Goal: Communication & Community: Answer question/provide support

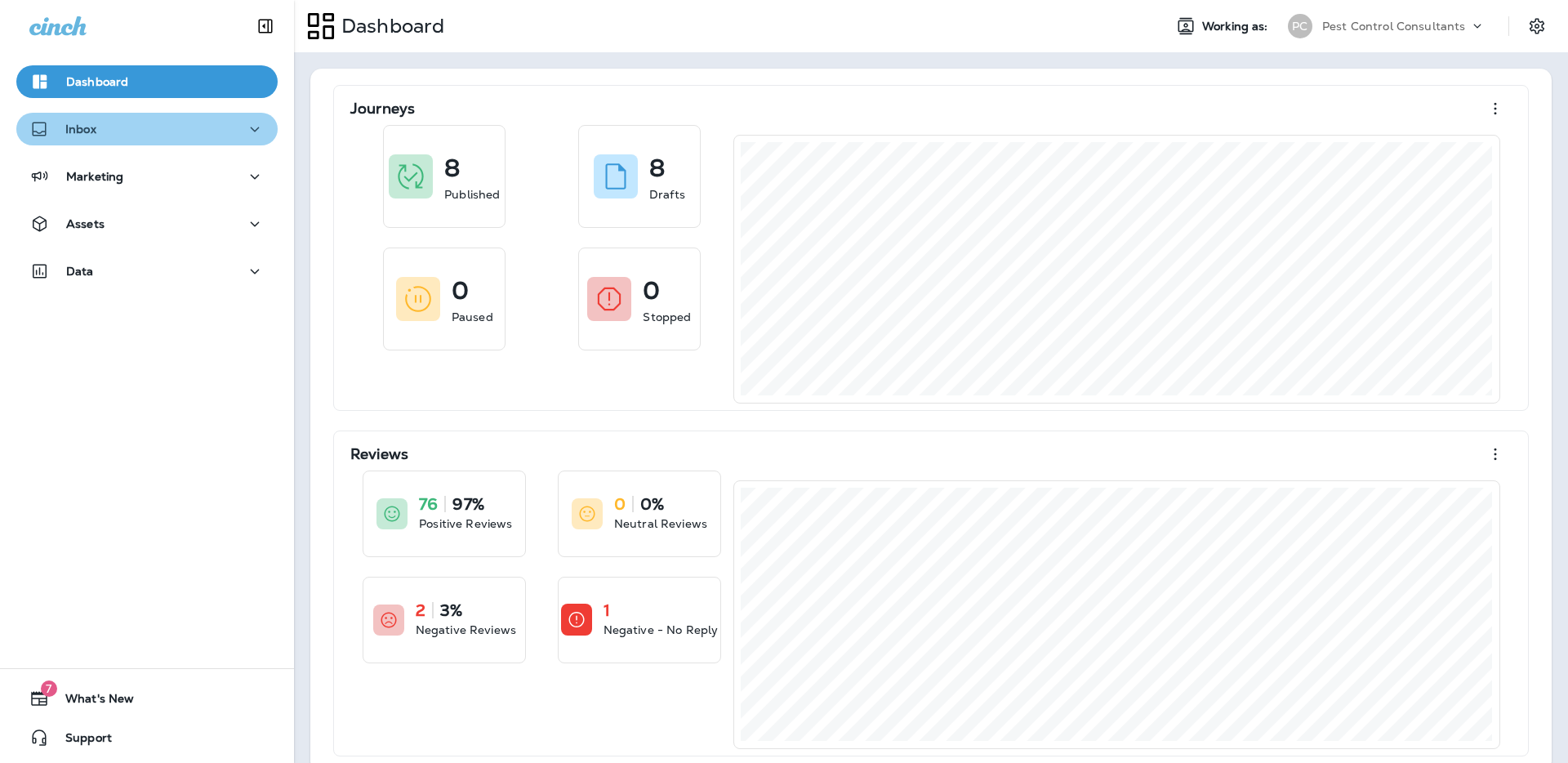
click at [227, 135] on div "Inbox" at bounding box center [147, 129] width 235 height 21
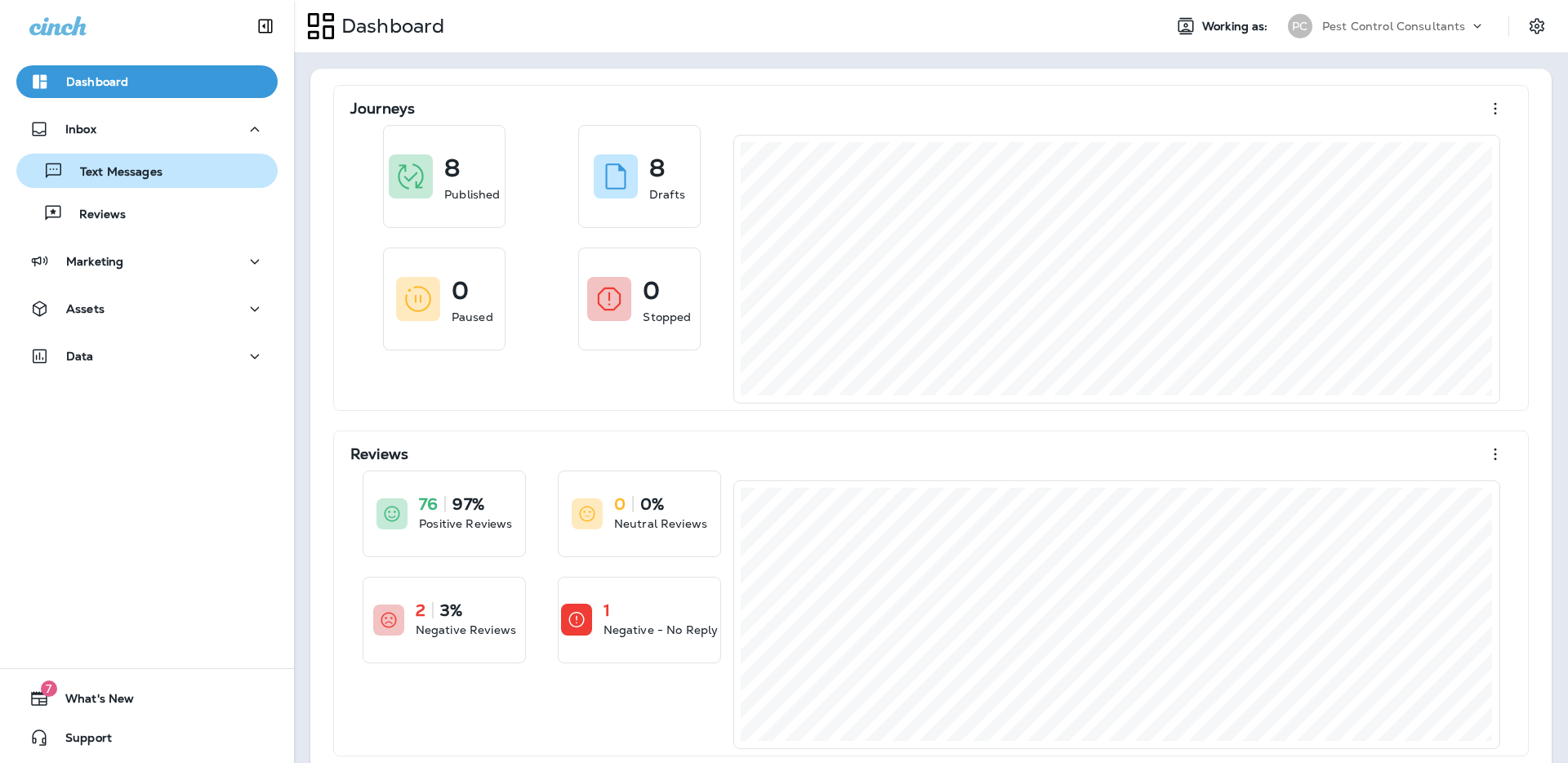
click at [217, 167] on div "Text Messages" at bounding box center [147, 170] width 248 height 24
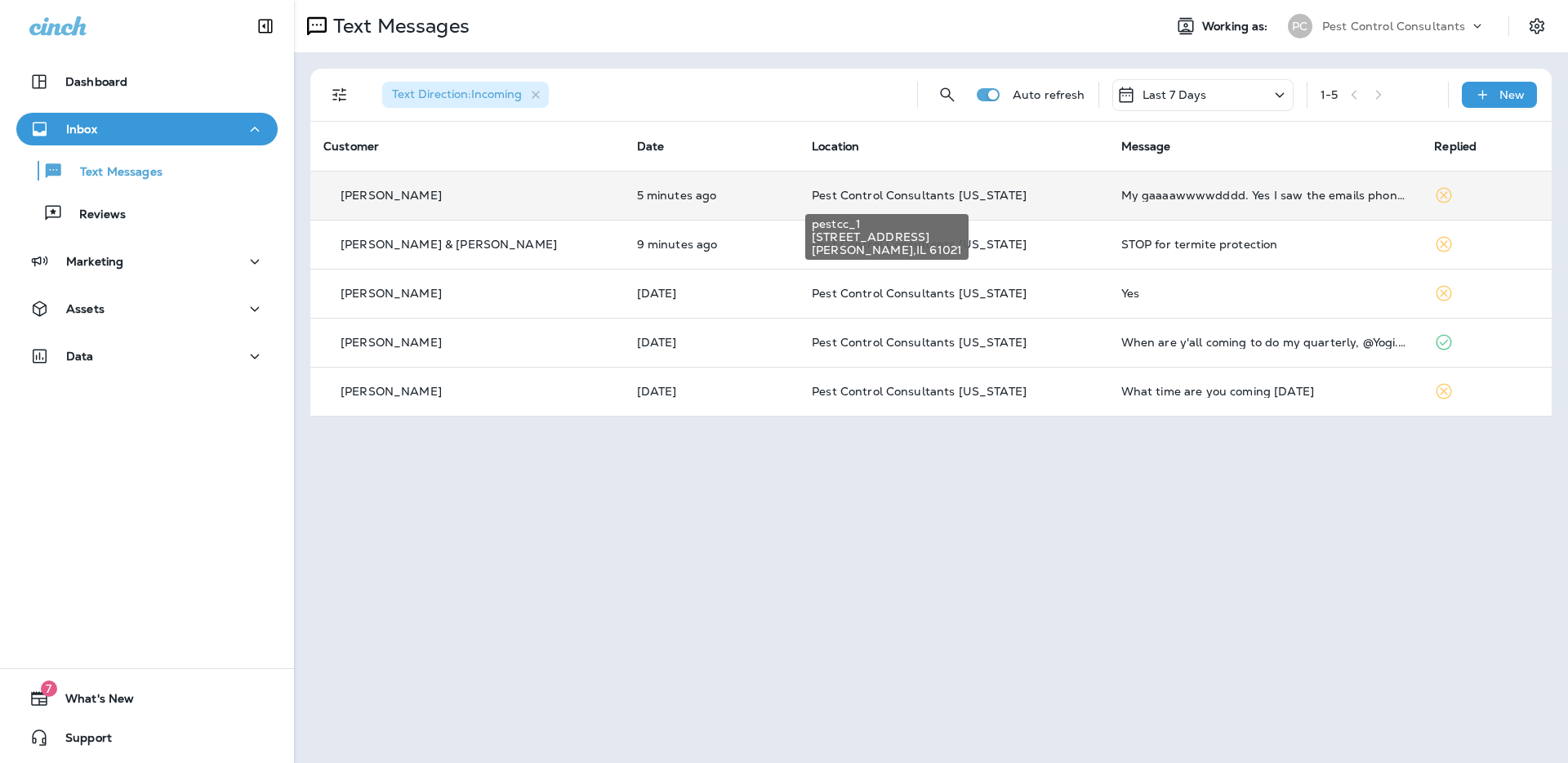
click at [857, 198] on span "Pest Control Consultants [US_STATE]" at bounding box center [919, 195] width 215 height 14
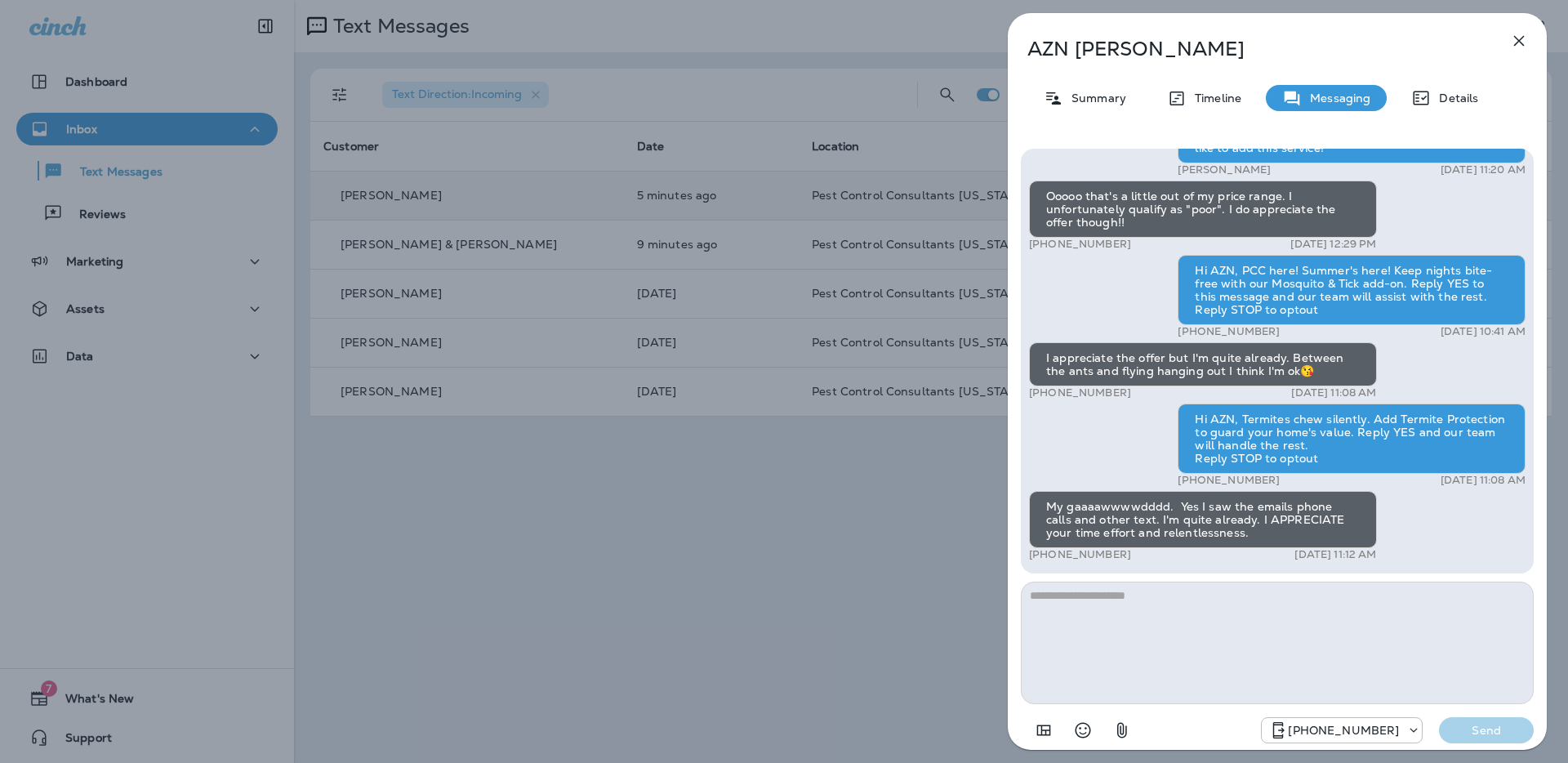
click at [1520, 43] on icon "button" at bounding box center [1519, 41] width 20 height 20
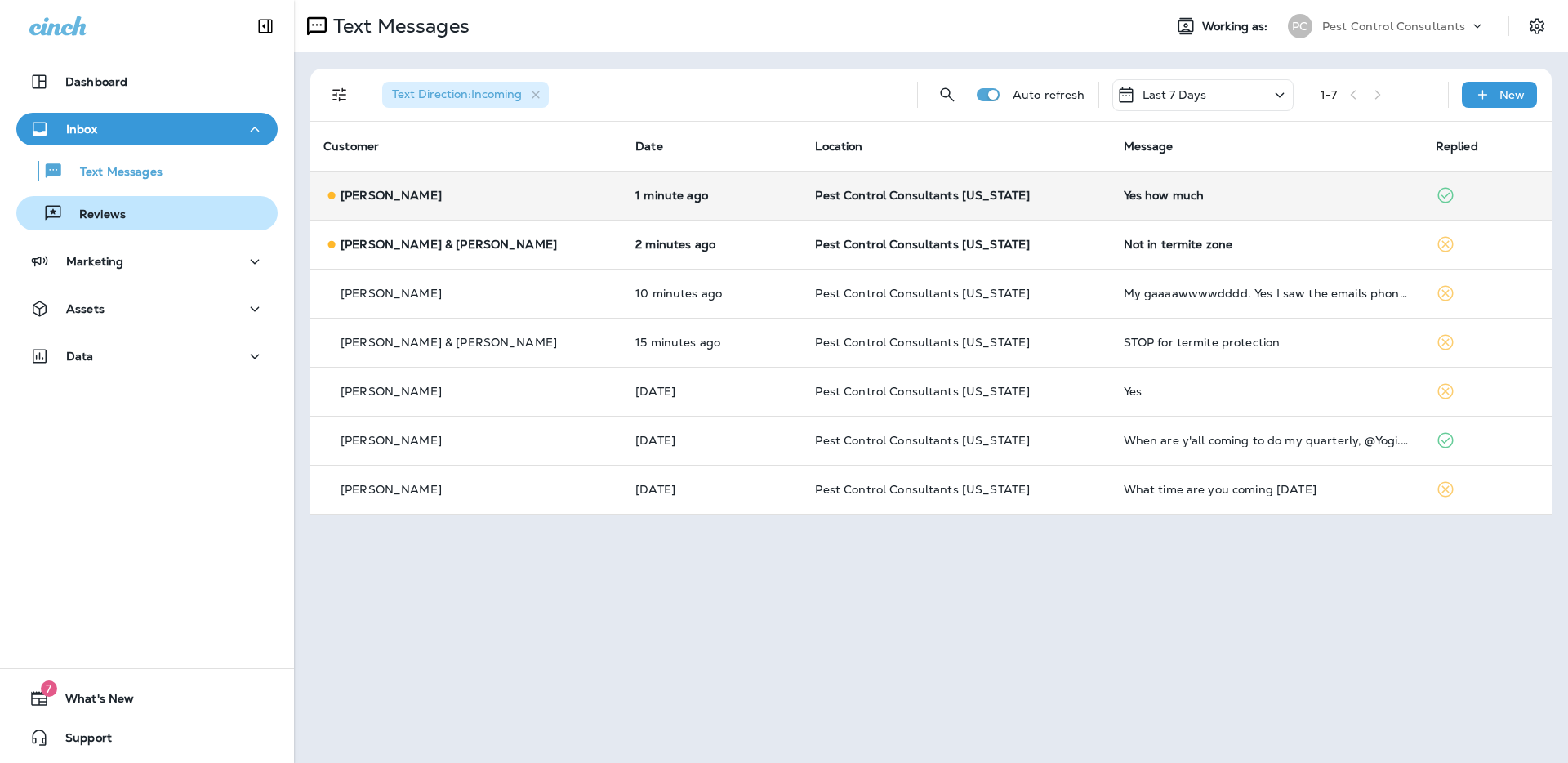
click at [158, 219] on div "Reviews" at bounding box center [147, 212] width 248 height 24
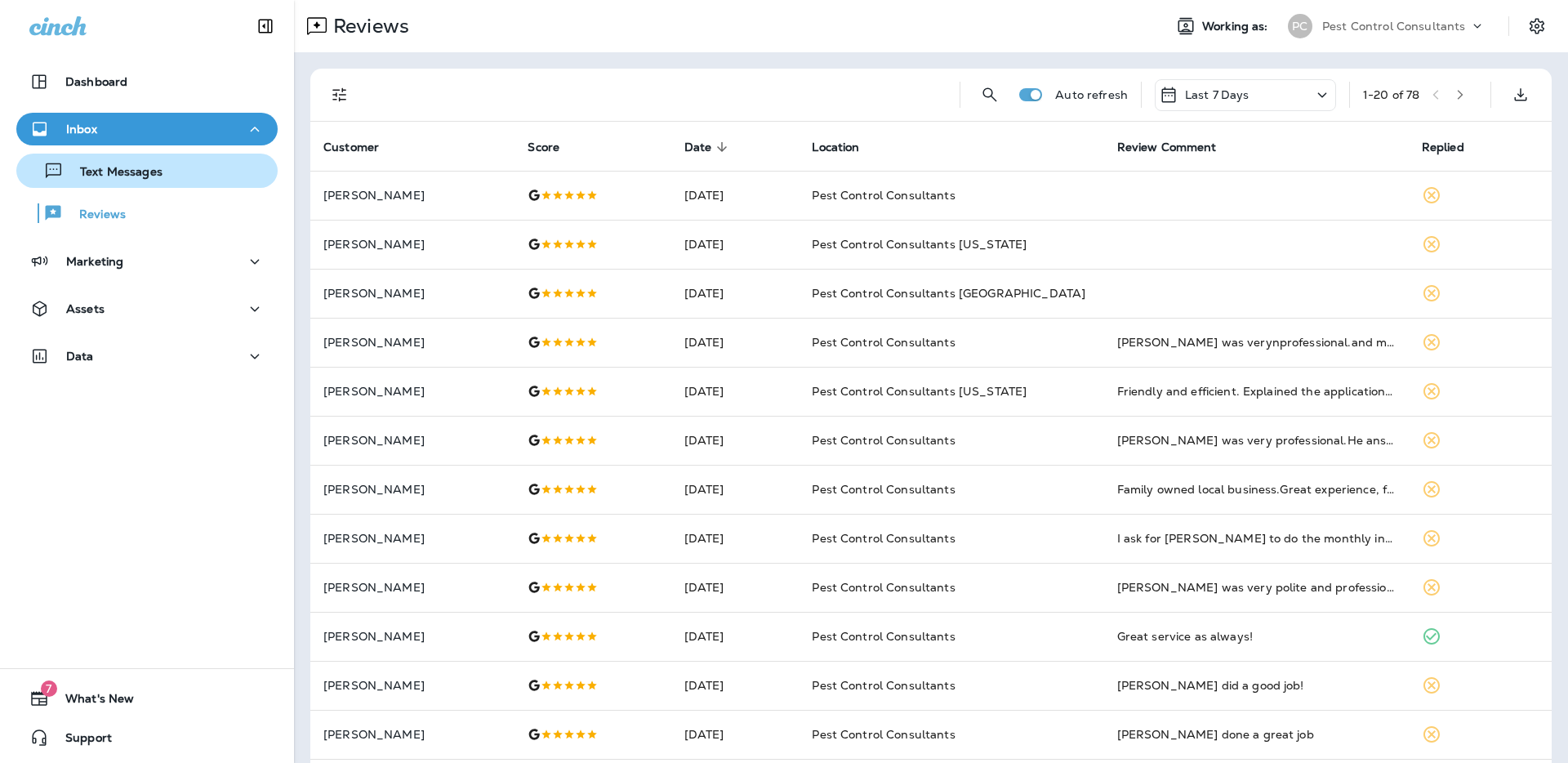
click at [177, 174] on div "Text Messages" at bounding box center [147, 170] width 248 height 24
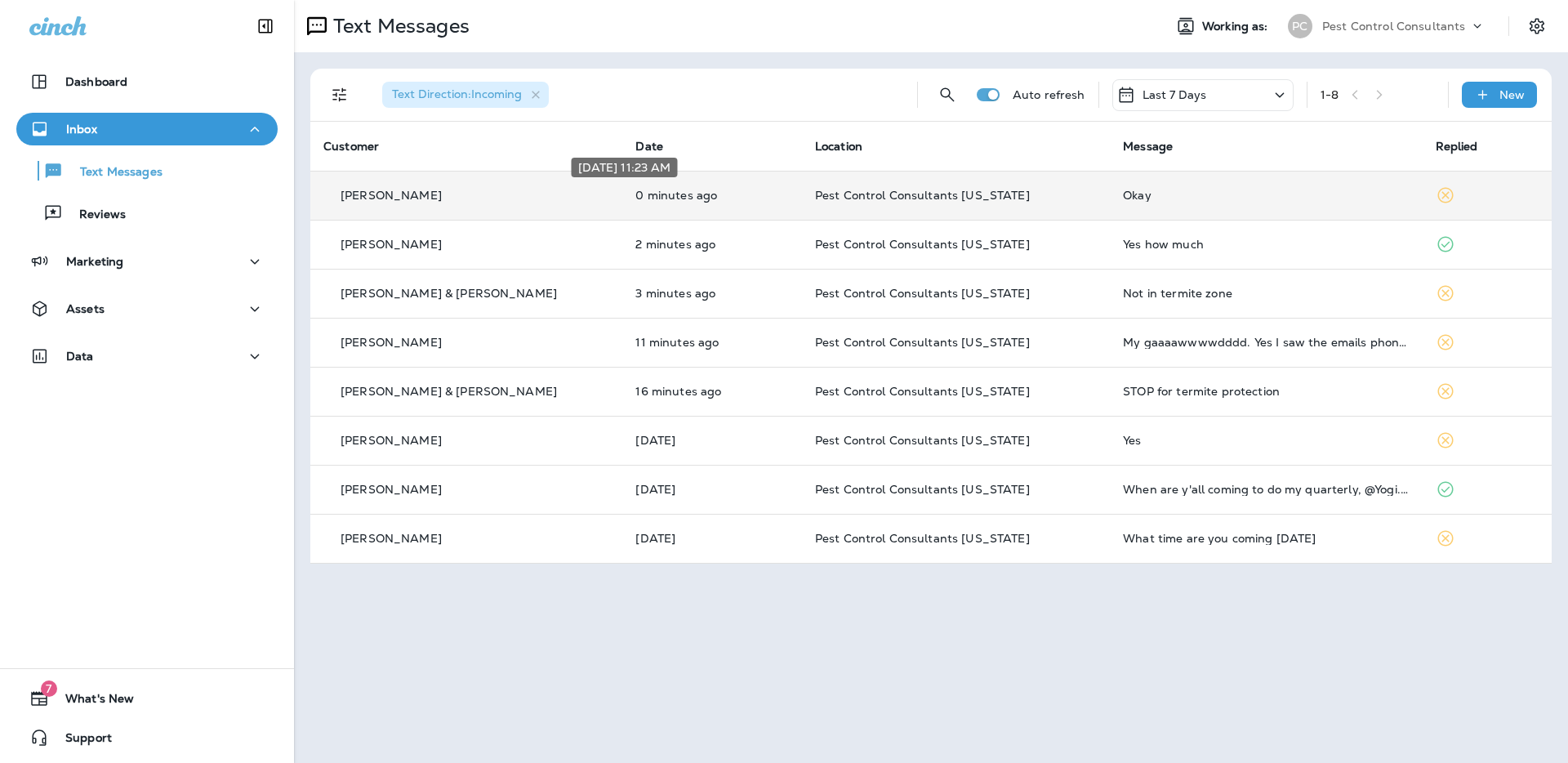
click at [635, 193] on p "0 minutes ago" at bounding box center [712, 195] width 153 height 13
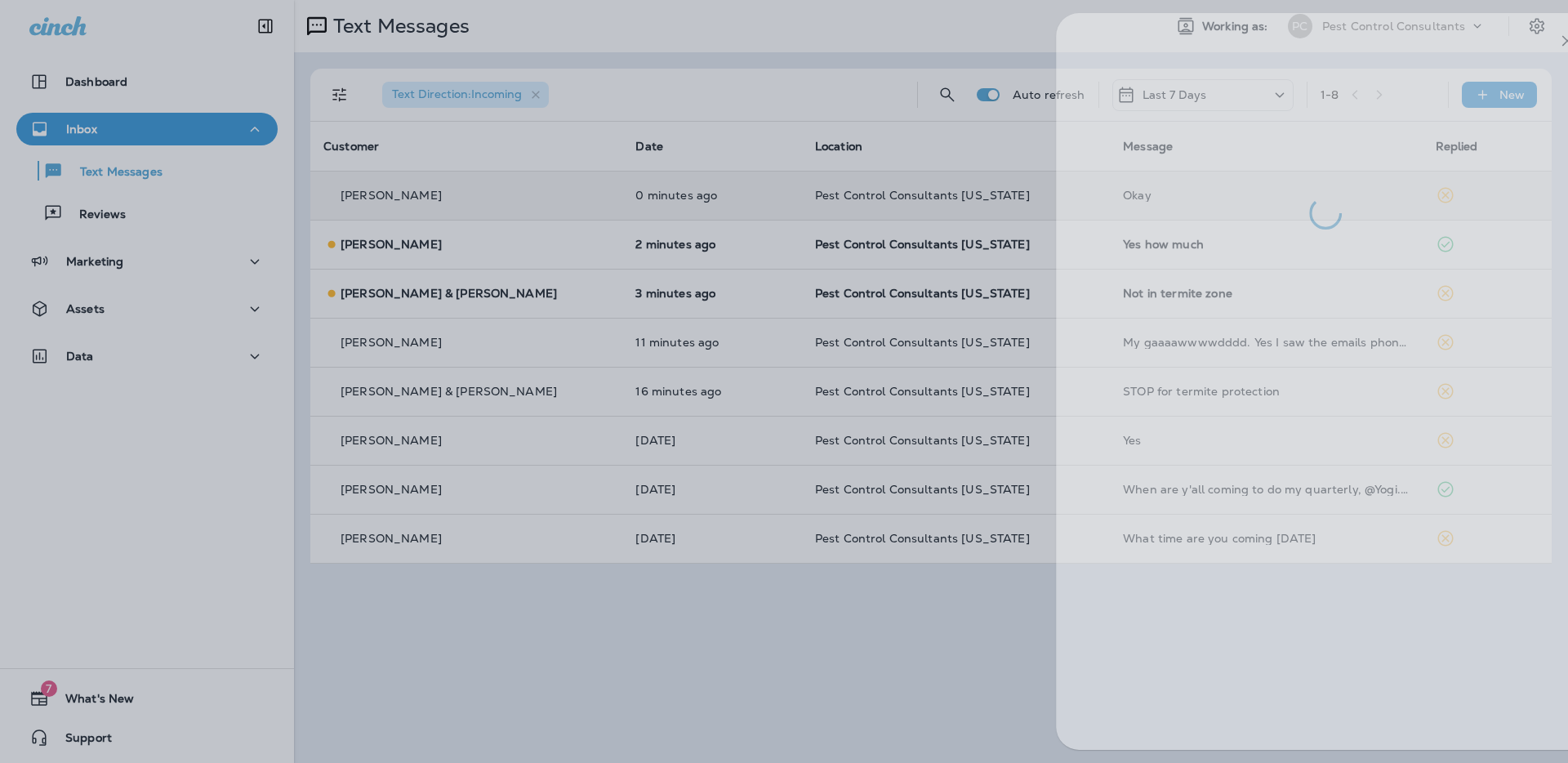
click at [563, 33] on div at bounding box center [832, 382] width 1568 height 763
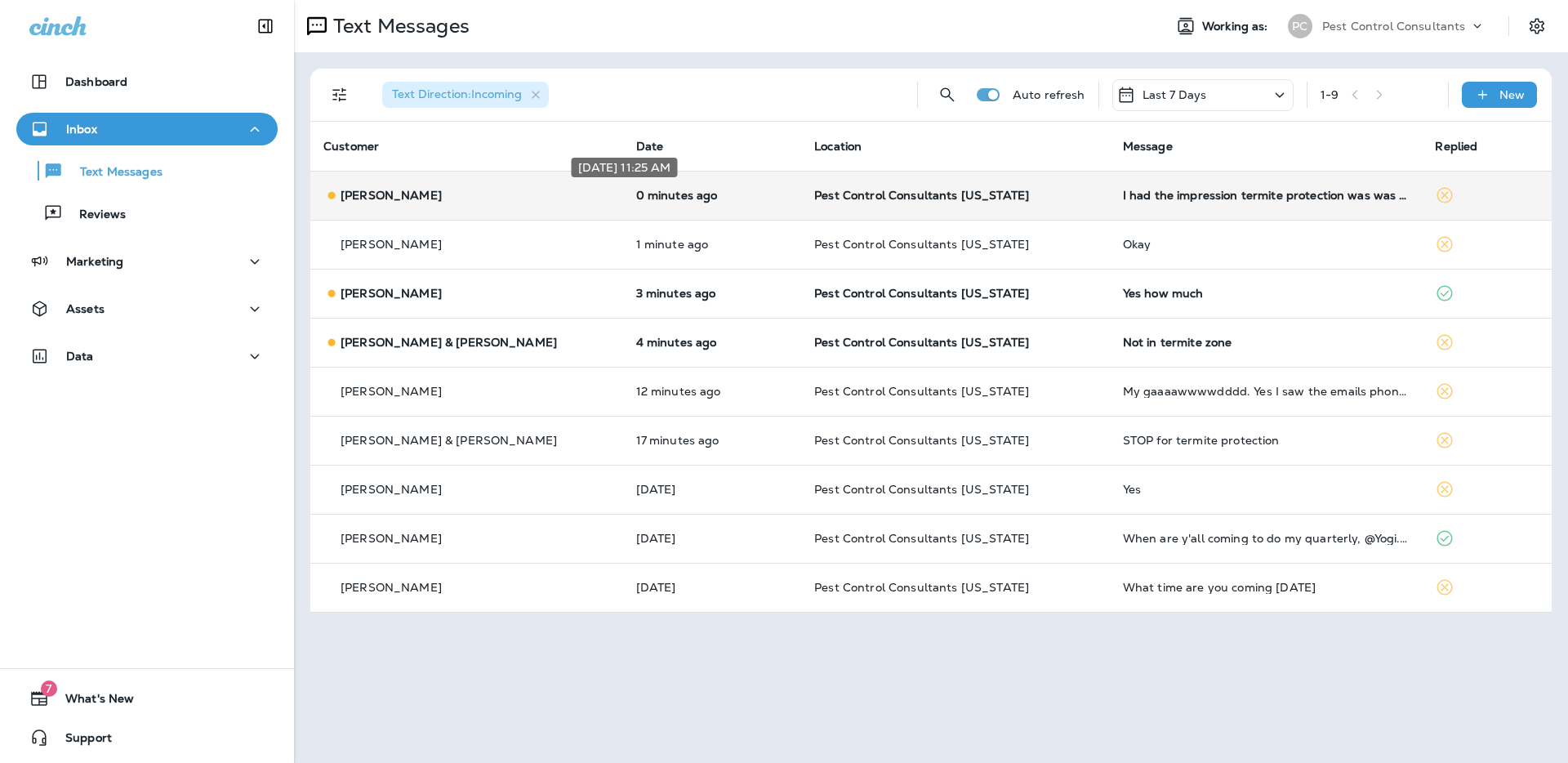
click at [636, 196] on p "0 minutes ago" at bounding box center [712, 195] width 153 height 13
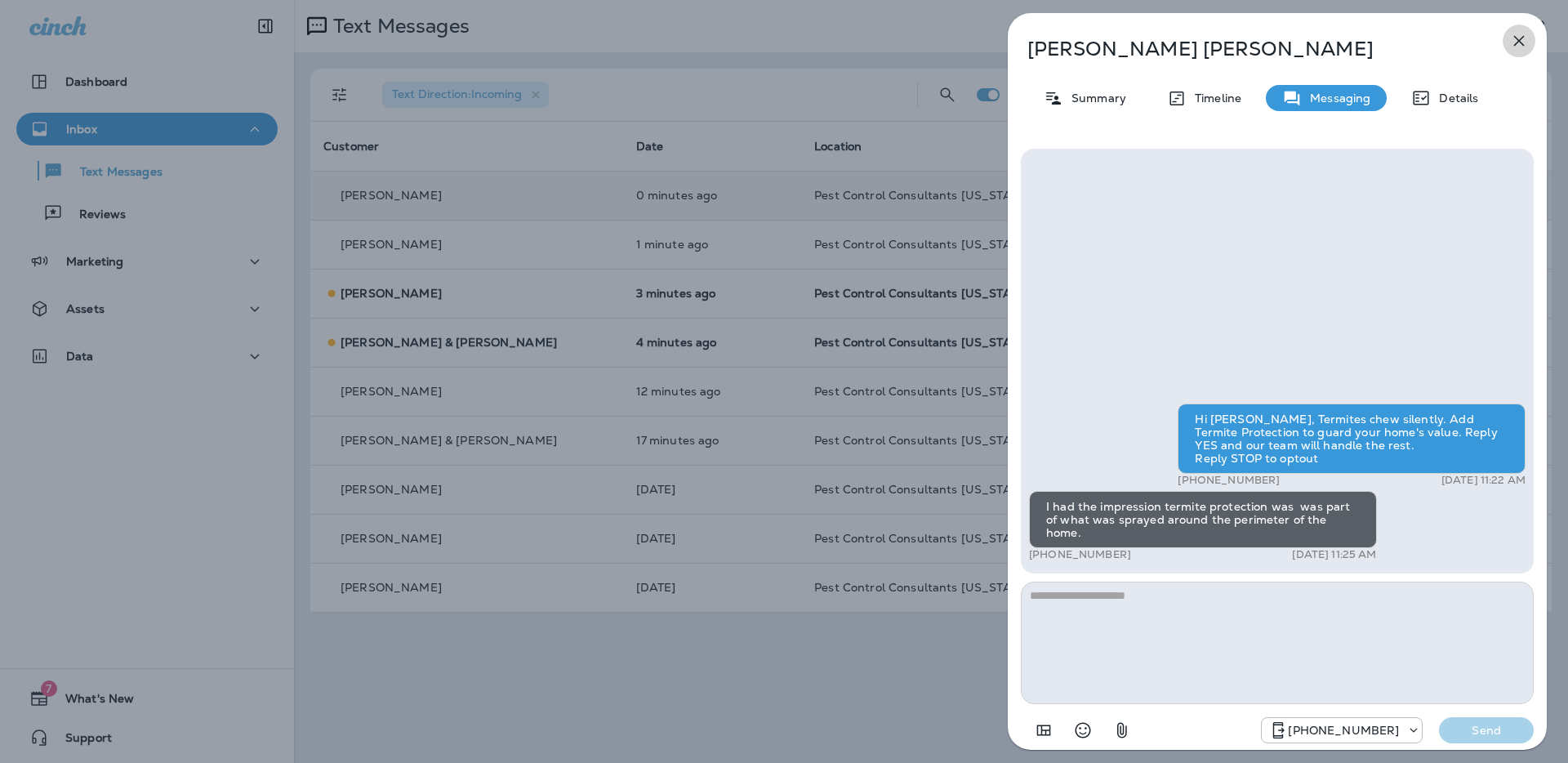
click at [1524, 41] on icon "button" at bounding box center [1519, 41] width 20 height 20
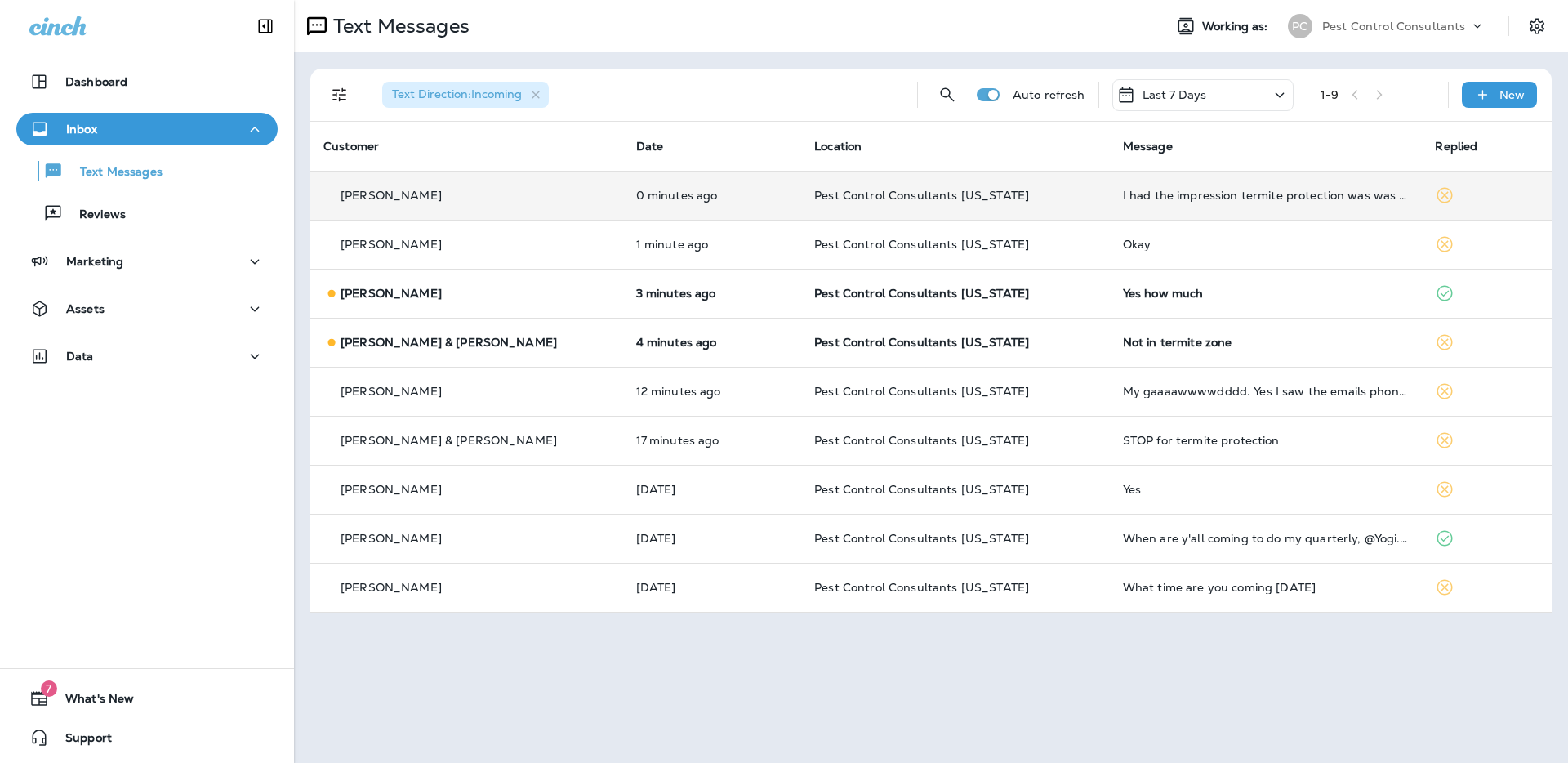
click at [660, 118] on div "Text Direction : Incoming" at bounding box center [636, 95] width 535 height 52
click at [565, 56] on div "Text Direction : Incoming Auto refresh Last 7 Days 1 - 9 New Customer Date Loca…" at bounding box center [932, 340] width 1274 height 577
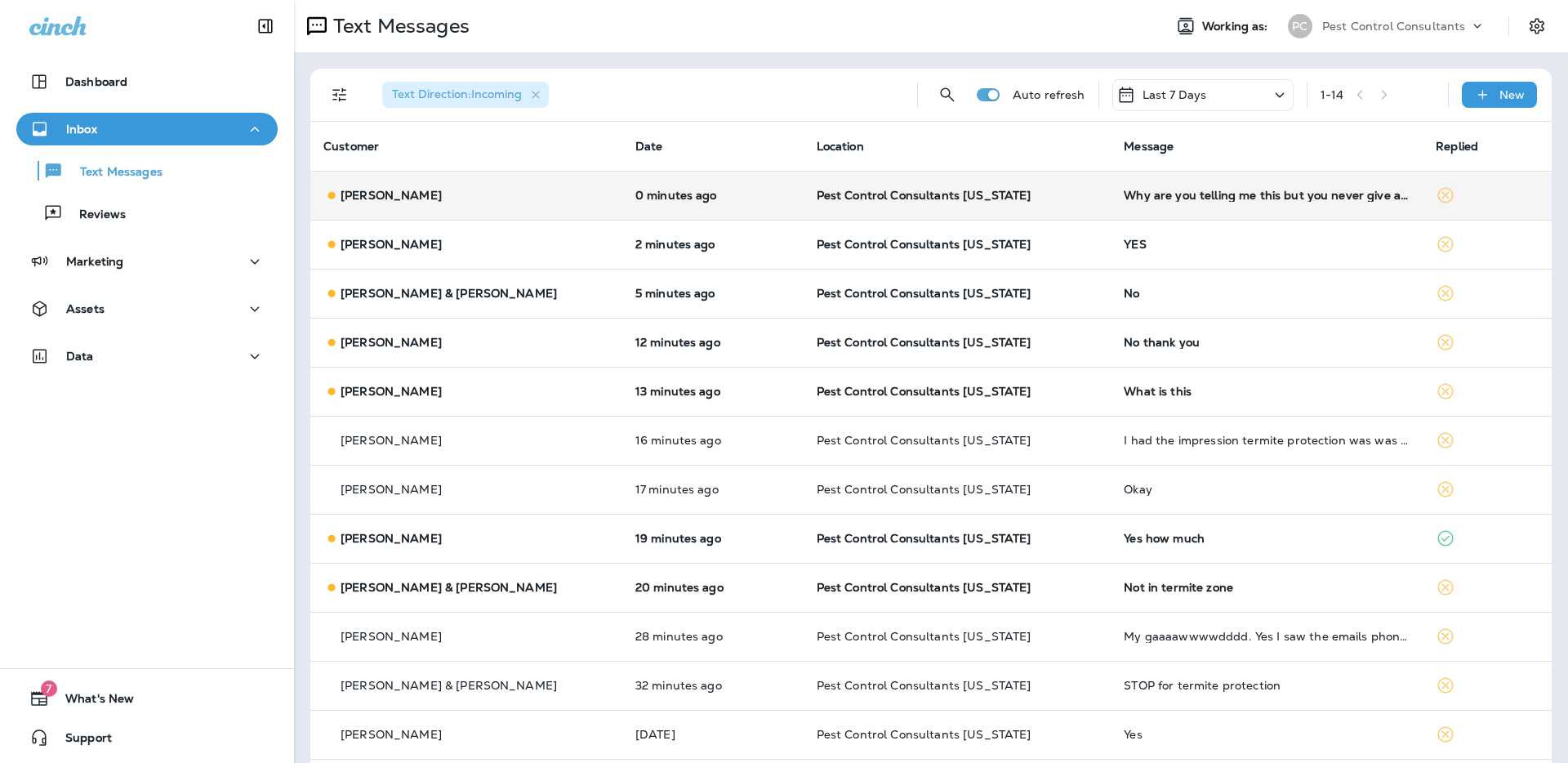
click at [405, 193] on p "[PERSON_NAME]" at bounding box center [391, 195] width 101 height 13
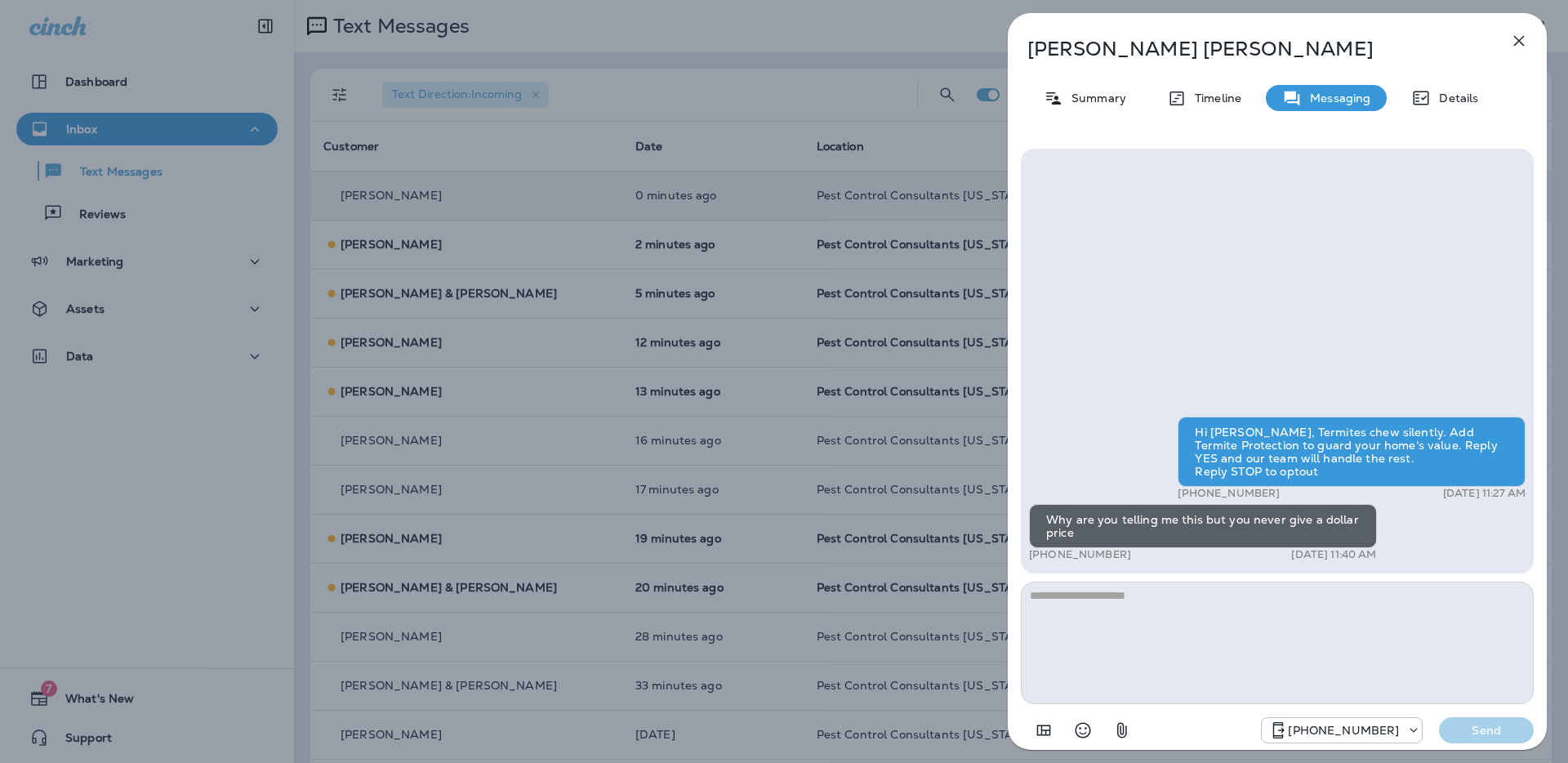
click at [1520, 39] on icon "button" at bounding box center [1520, 41] width 11 height 11
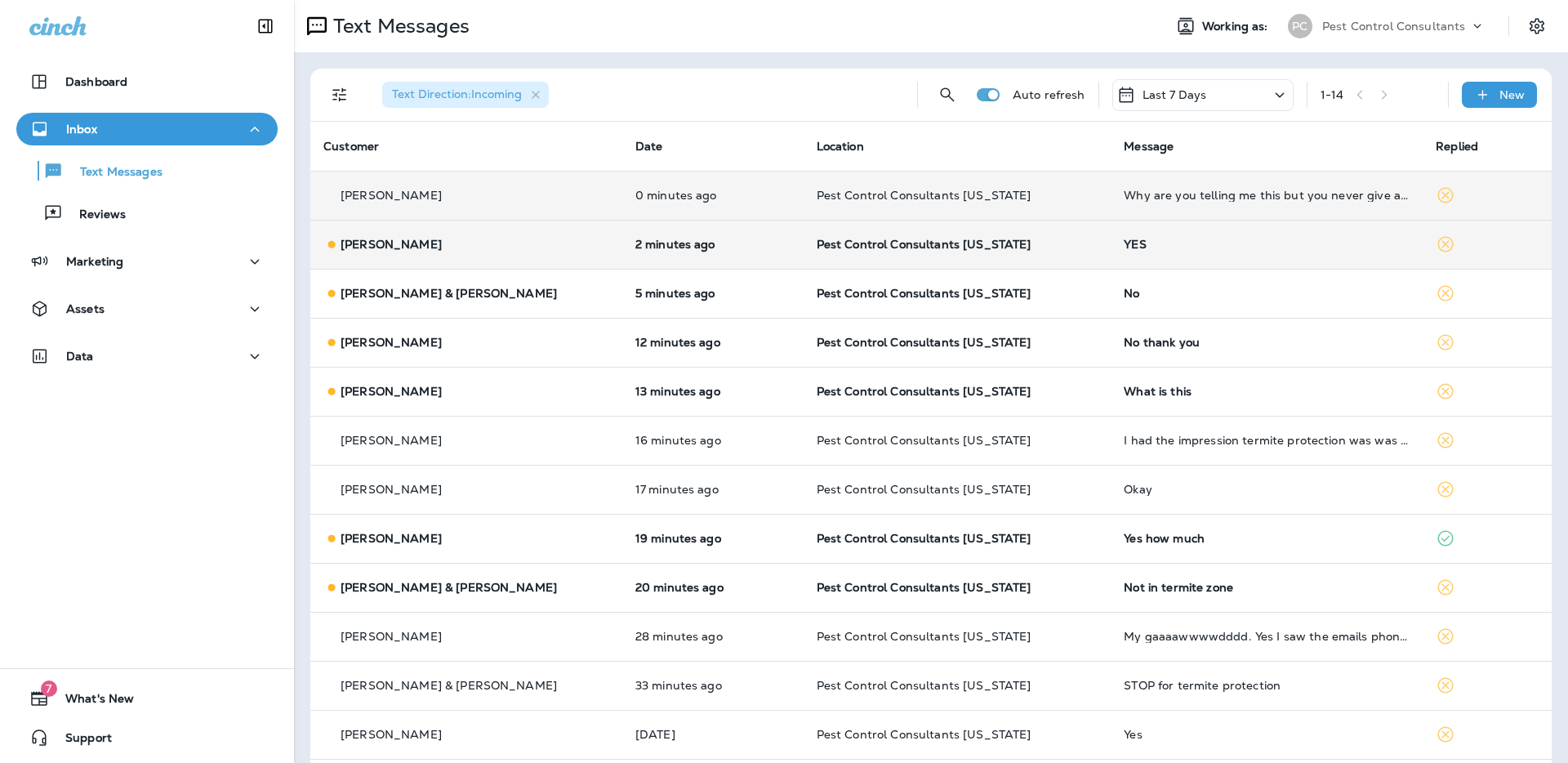
click at [391, 242] on p "[PERSON_NAME]" at bounding box center [391, 244] width 101 height 13
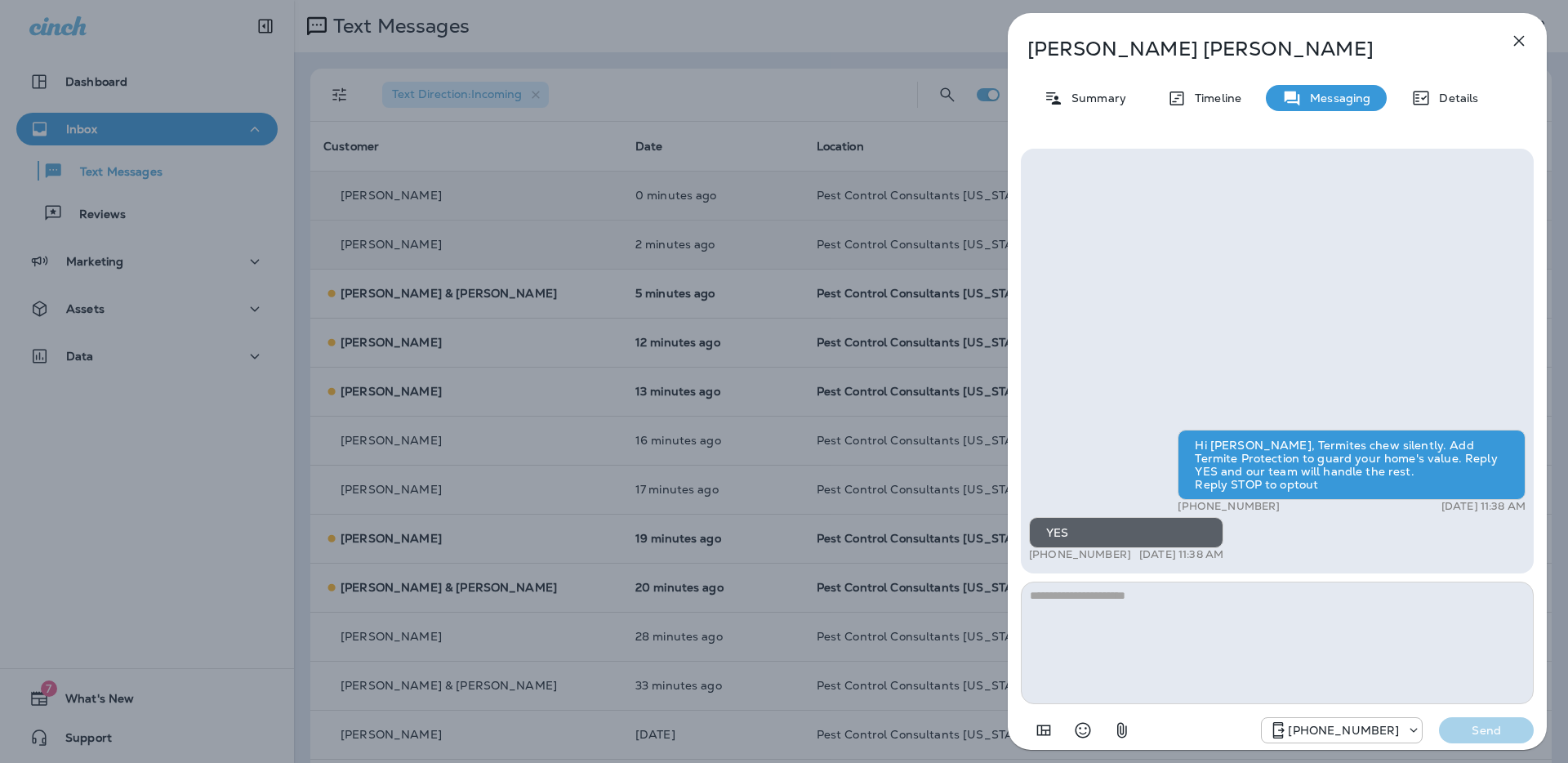
click at [1521, 42] on icon "button" at bounding box center [1520, 41] width 11 height 11
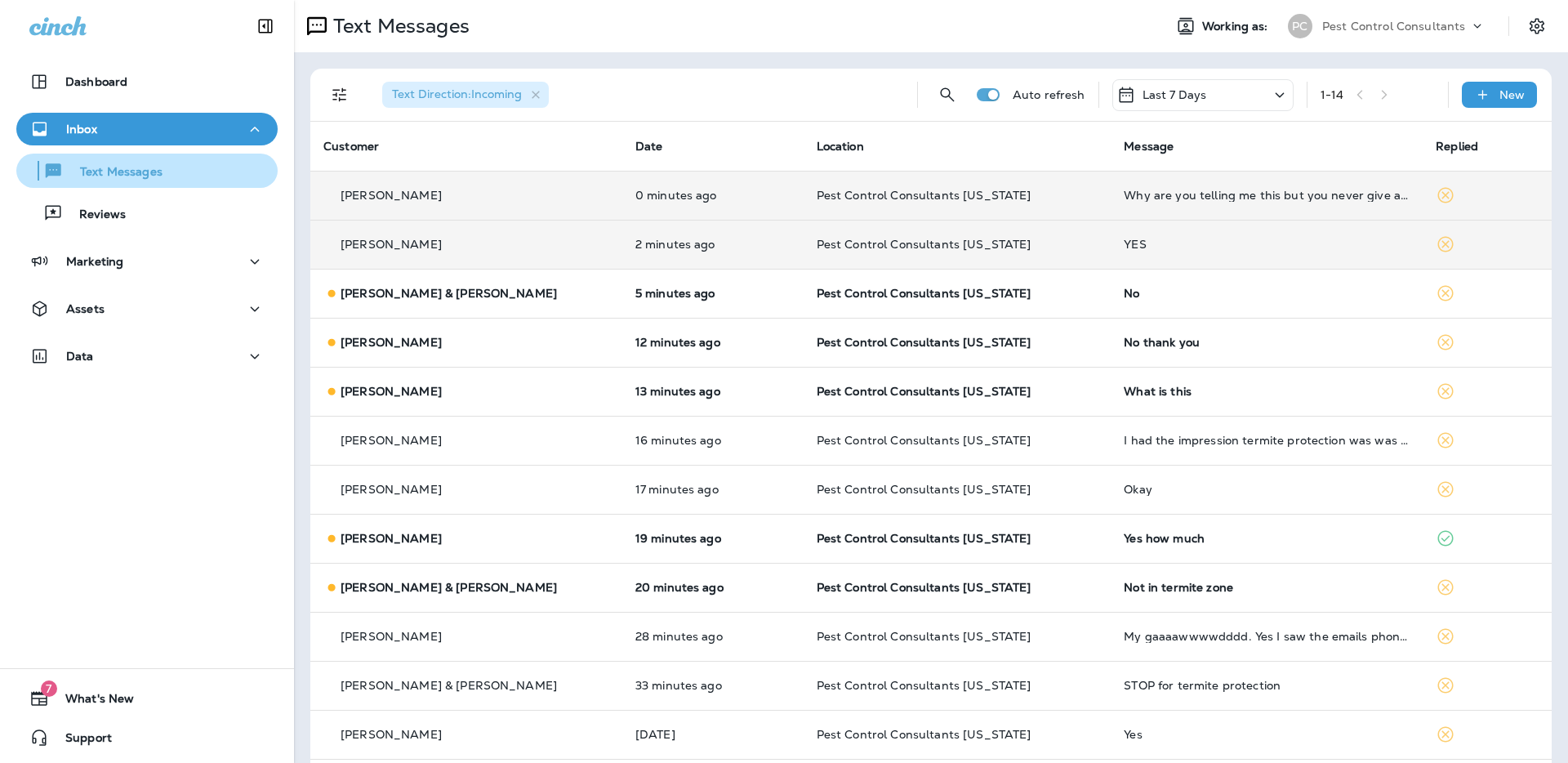
click at [152, 171] on p "Text Messages" at bounding box center [113, 172] width 98 height 15
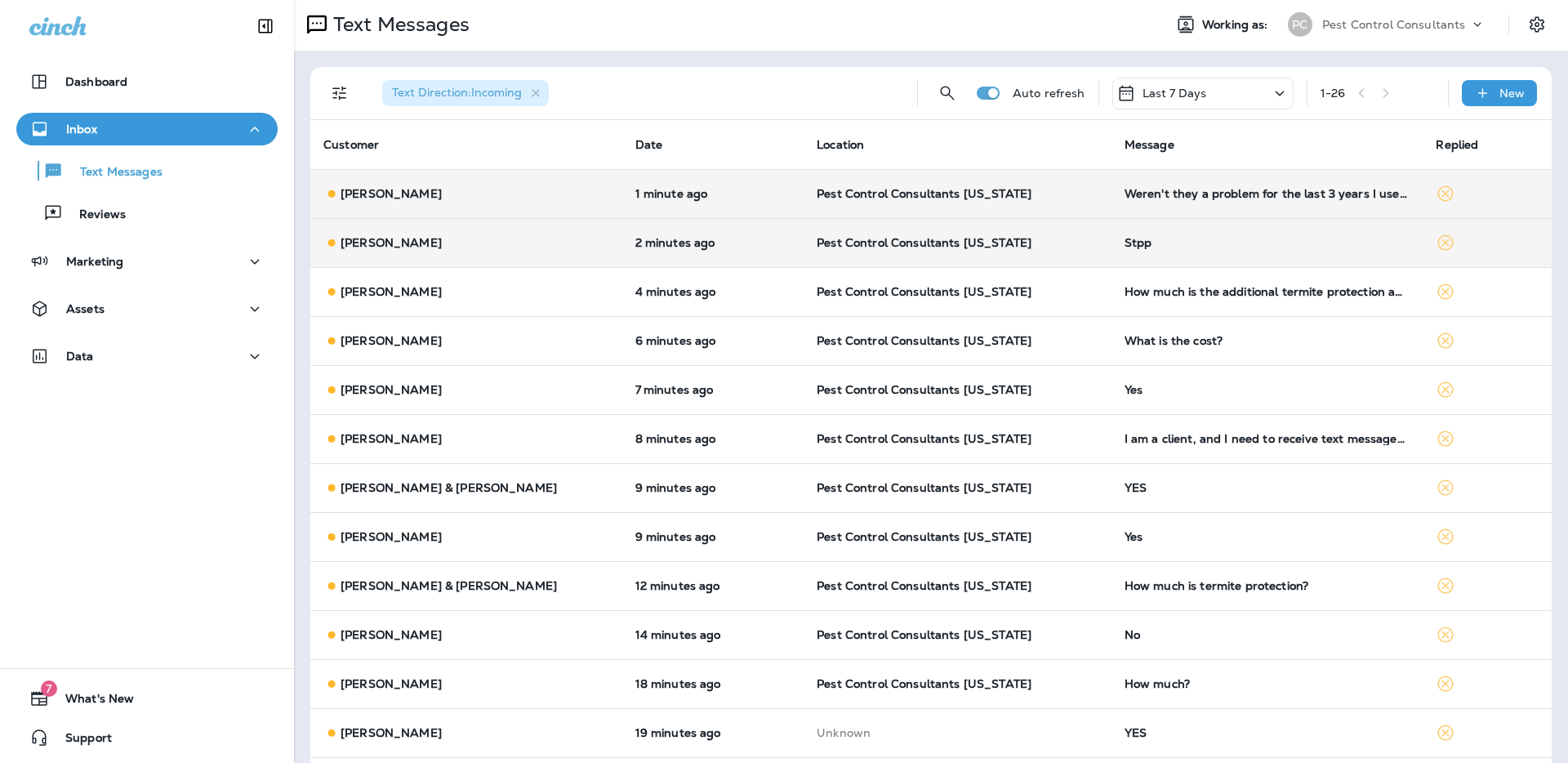
click at [1163, 240] on div "Stpp" at bounding box center [1267, 243] width 285 height 13
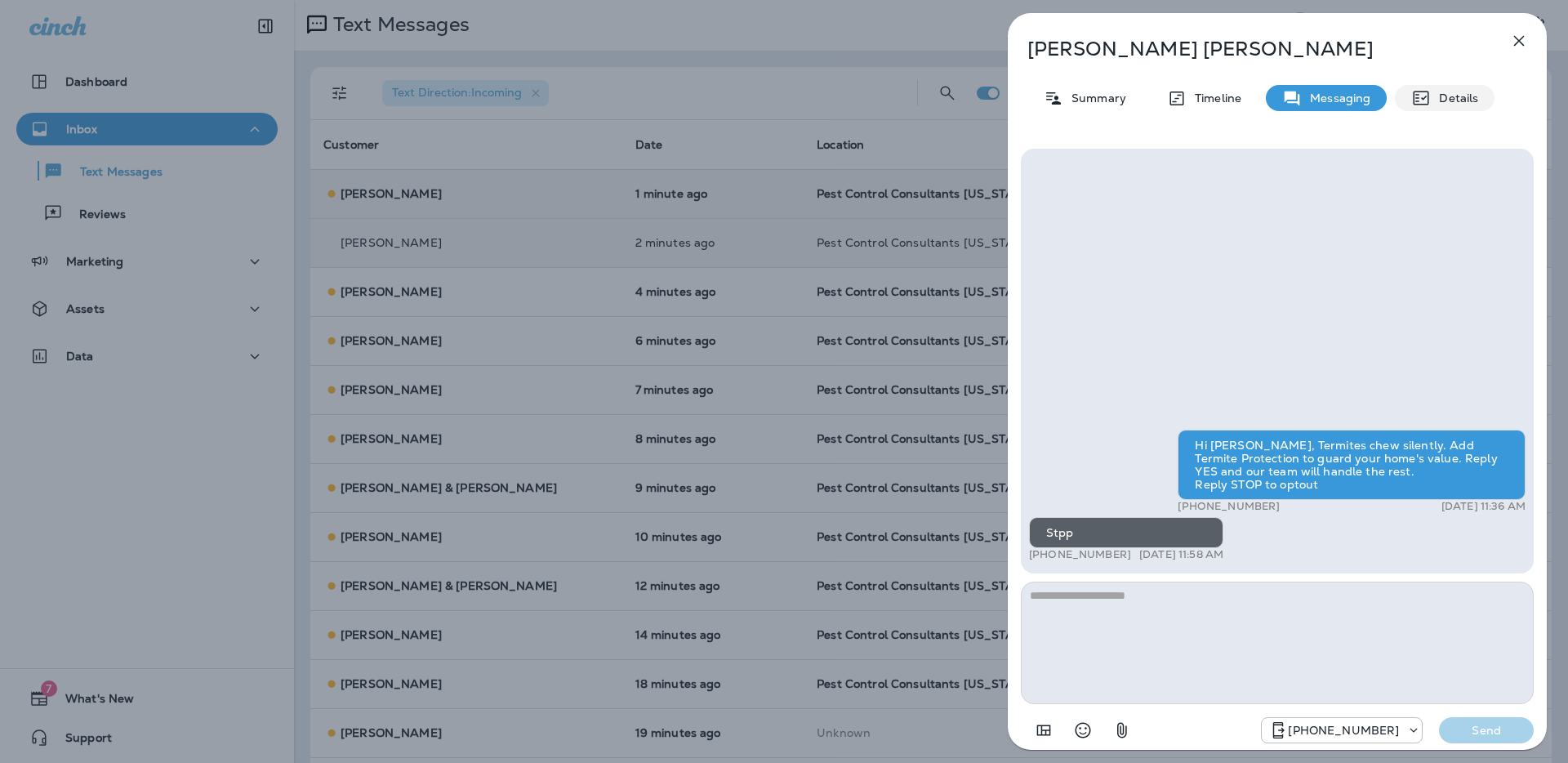
click at [1460, 100] on p "Details" at bounding box center [1454, 98] width 47 height 13
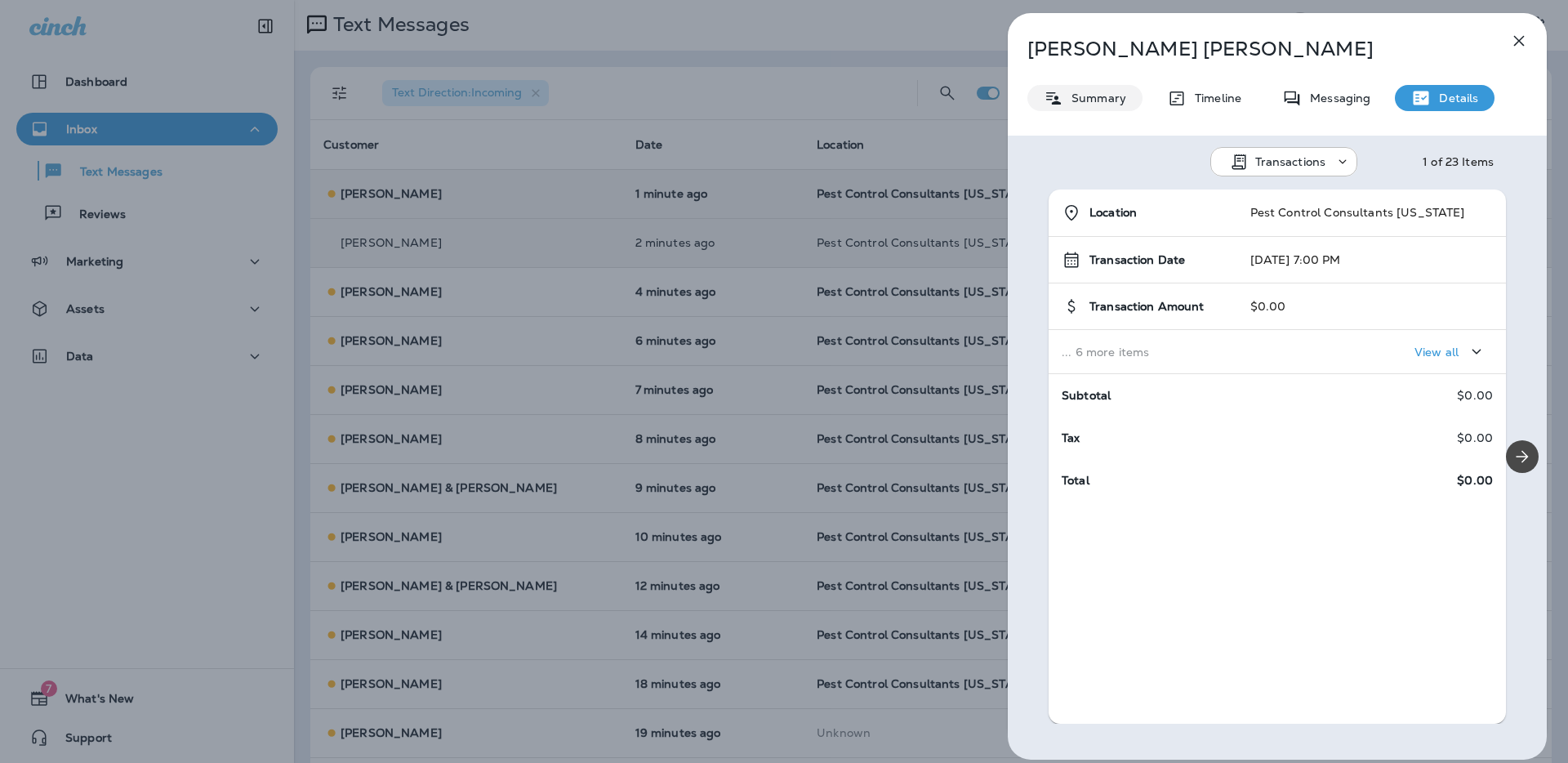
click at [1113, 104] on p "Summary" at bounding box center [1095, 98] width 63 height 13
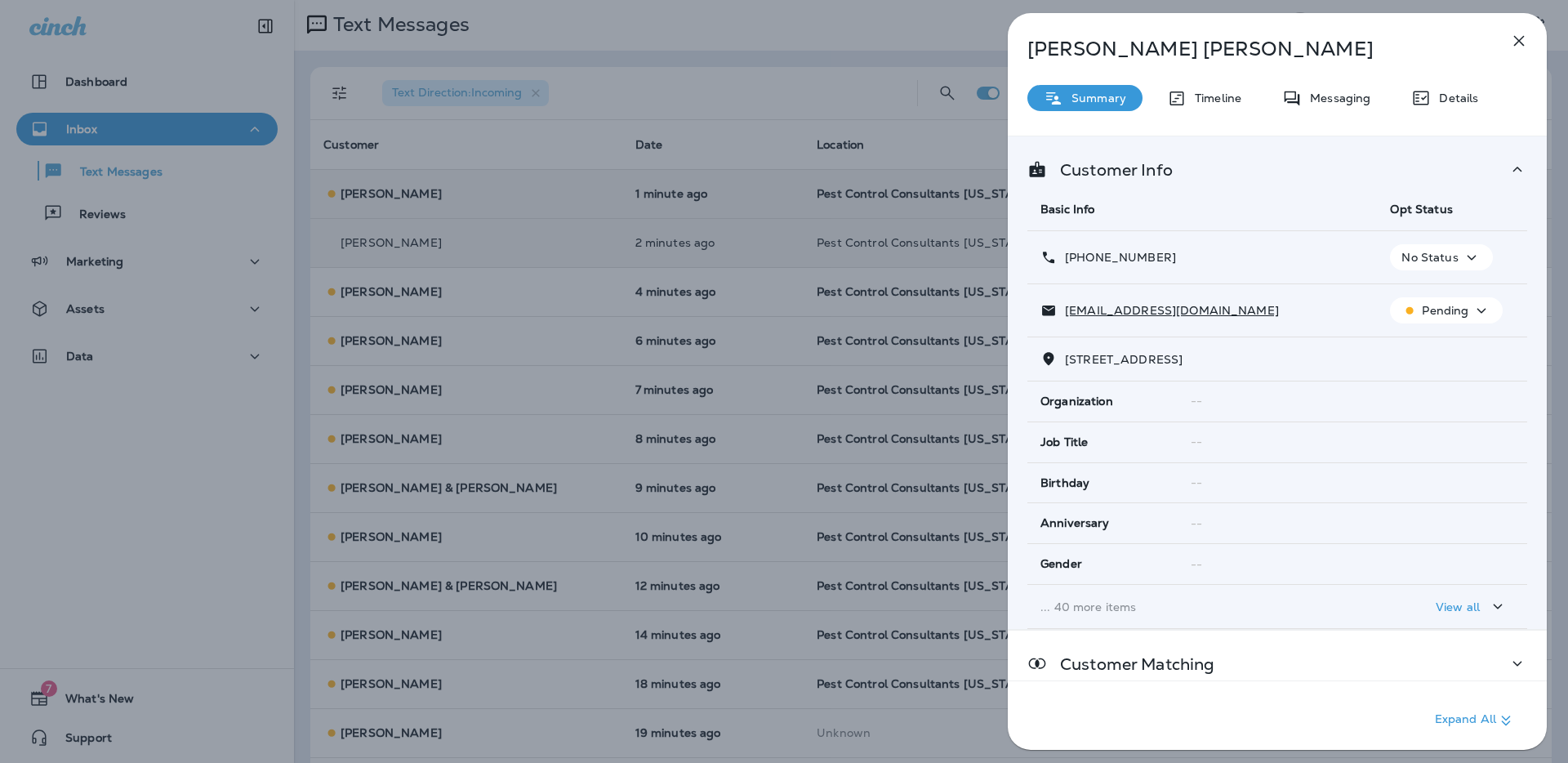
click at [1469, 256] on icon "button" at bounding box center [1472, 258] width 20 height 21
click at [1450, 295] on p "Opt out" at bounding box center [1436, 296] width 44 height 13
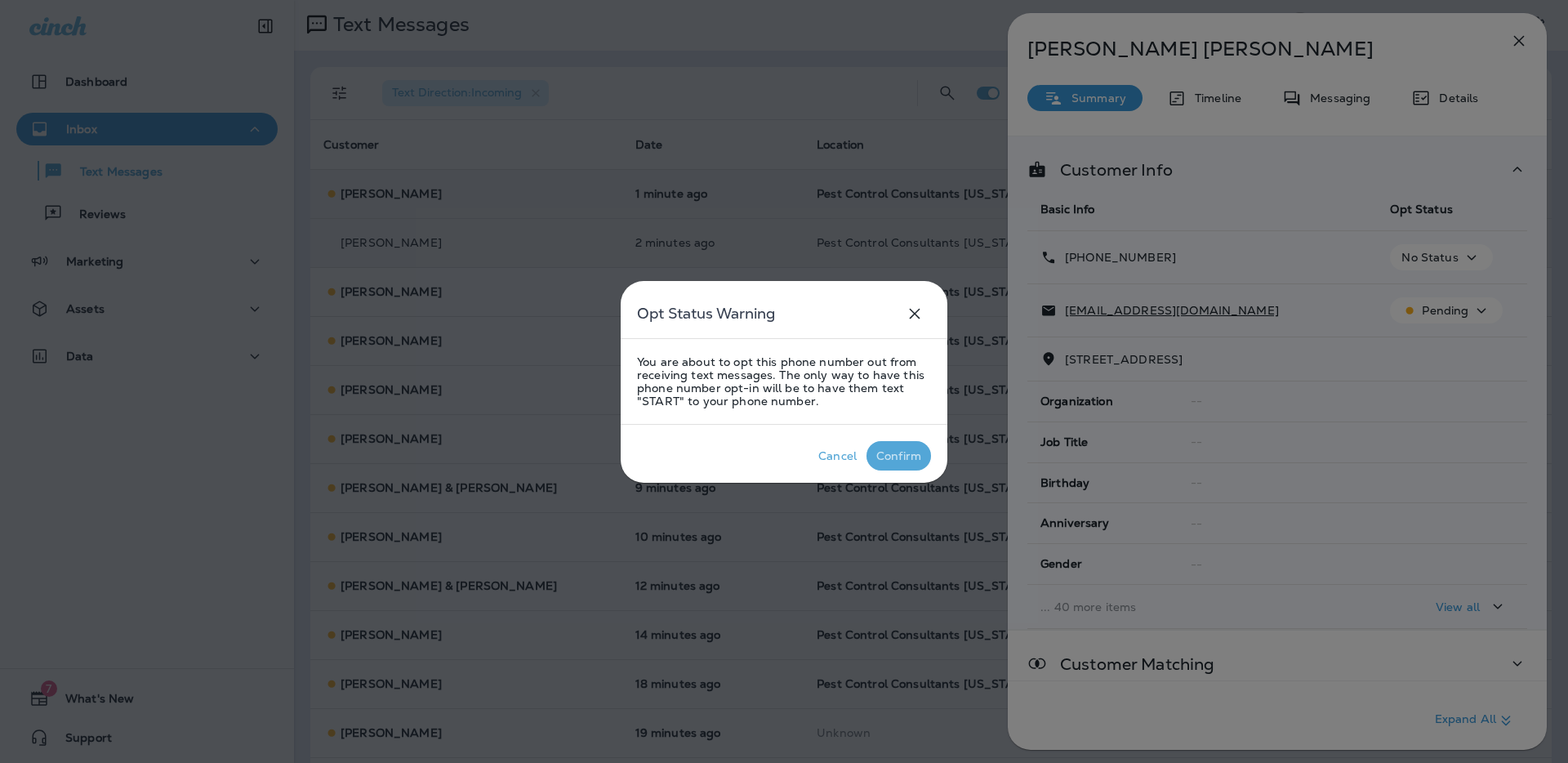
click at [911, 451] on div "Confirm" at bounding box center [899, 456] width 45 height 13
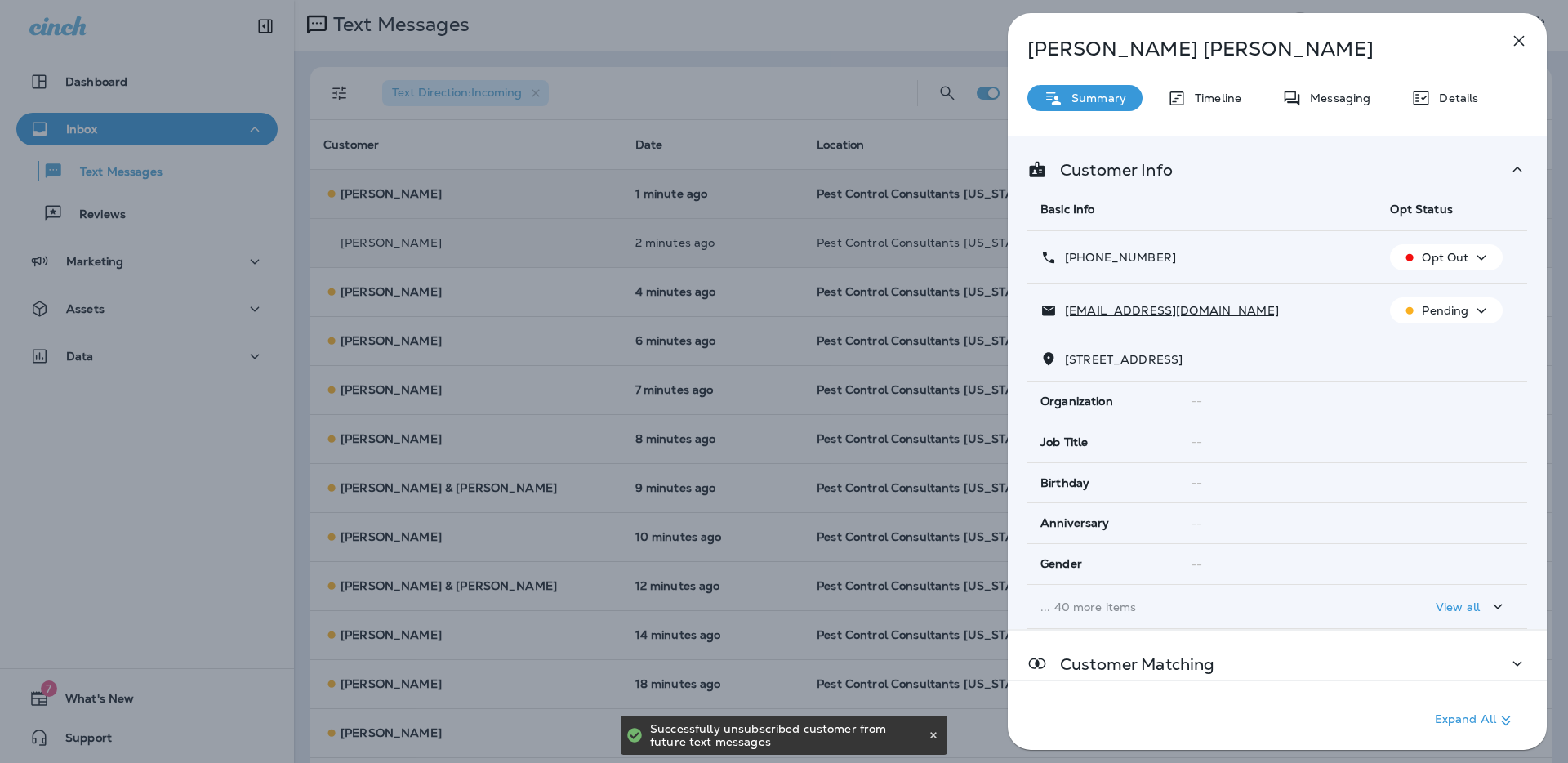
click at [1470, 314] on div "Pending" at bounding box center [1445, 311] width 99 height 21
click at [1453, 347] on p "Unsubscribe" at bounding box center [1455, 349] width 71 height 13
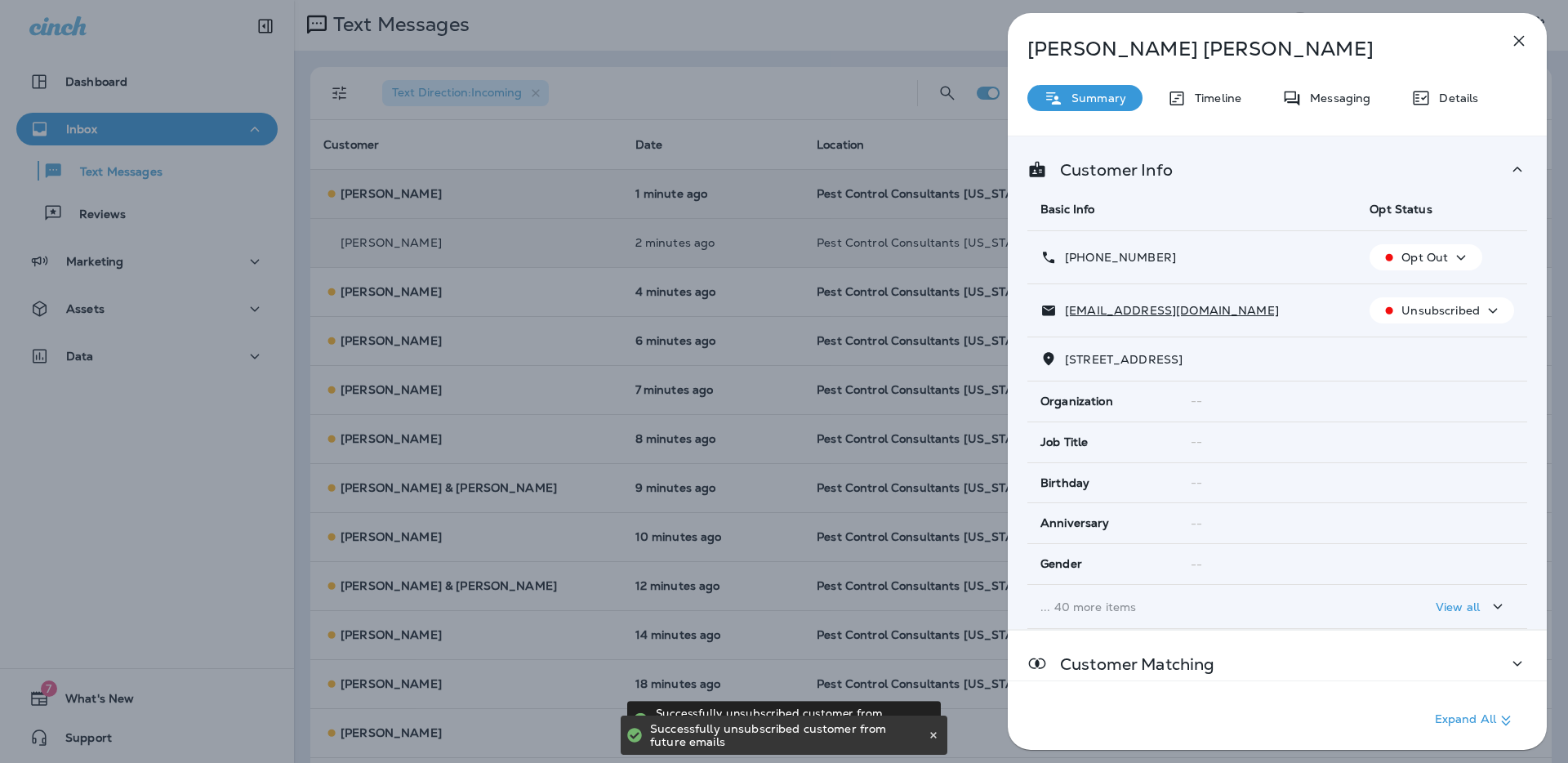
click at [1525, 44] on icon "button" at bounding box center [1519, 41] width 20 height 20
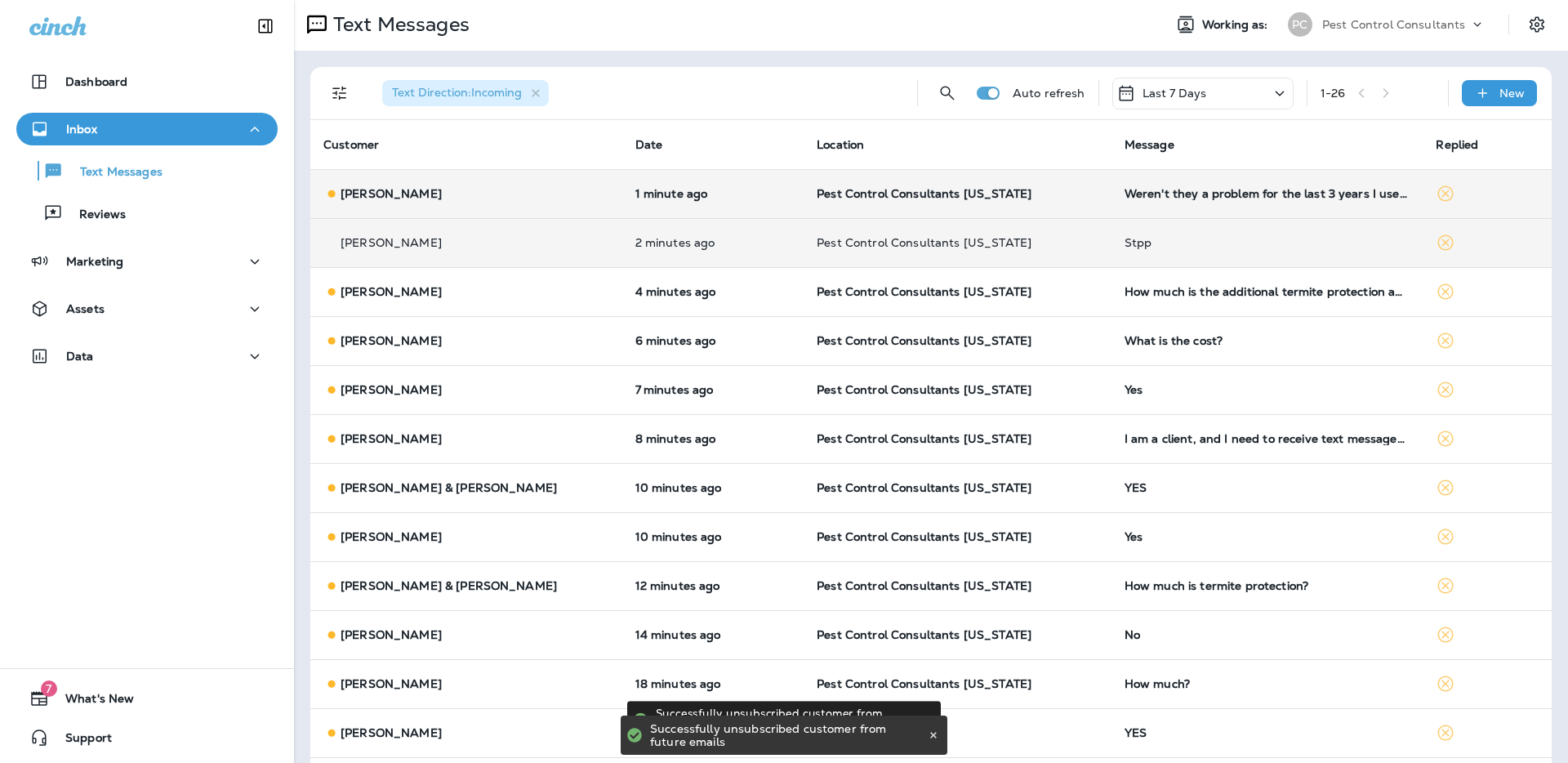
click at [407, 195] on p "[PERSON_NAME]" at bounding box center [391, 193] width 101 height 13
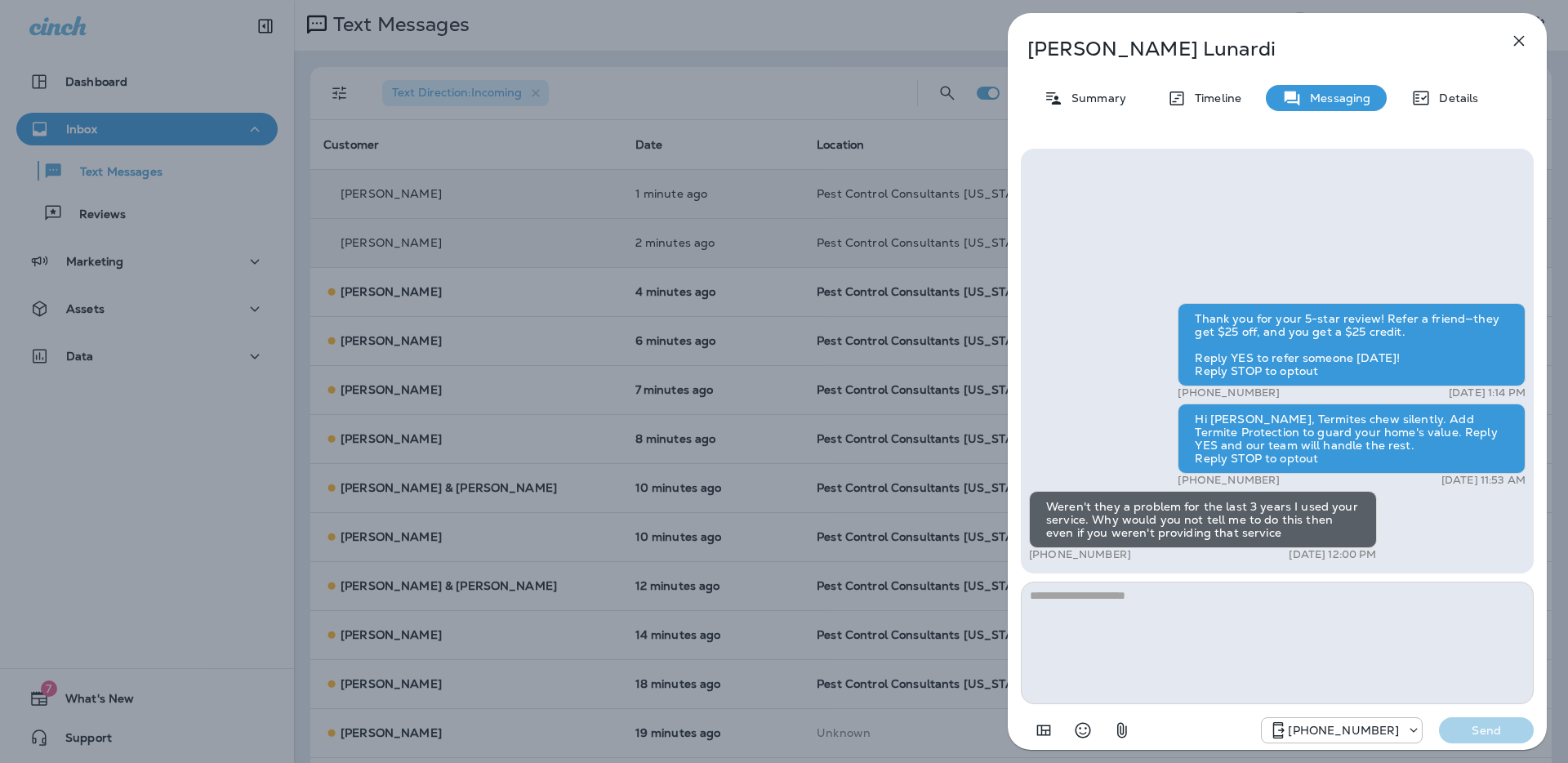
click at [1518, 42] on icon "button" at bounding box center [1519, 41] width 20 height 20
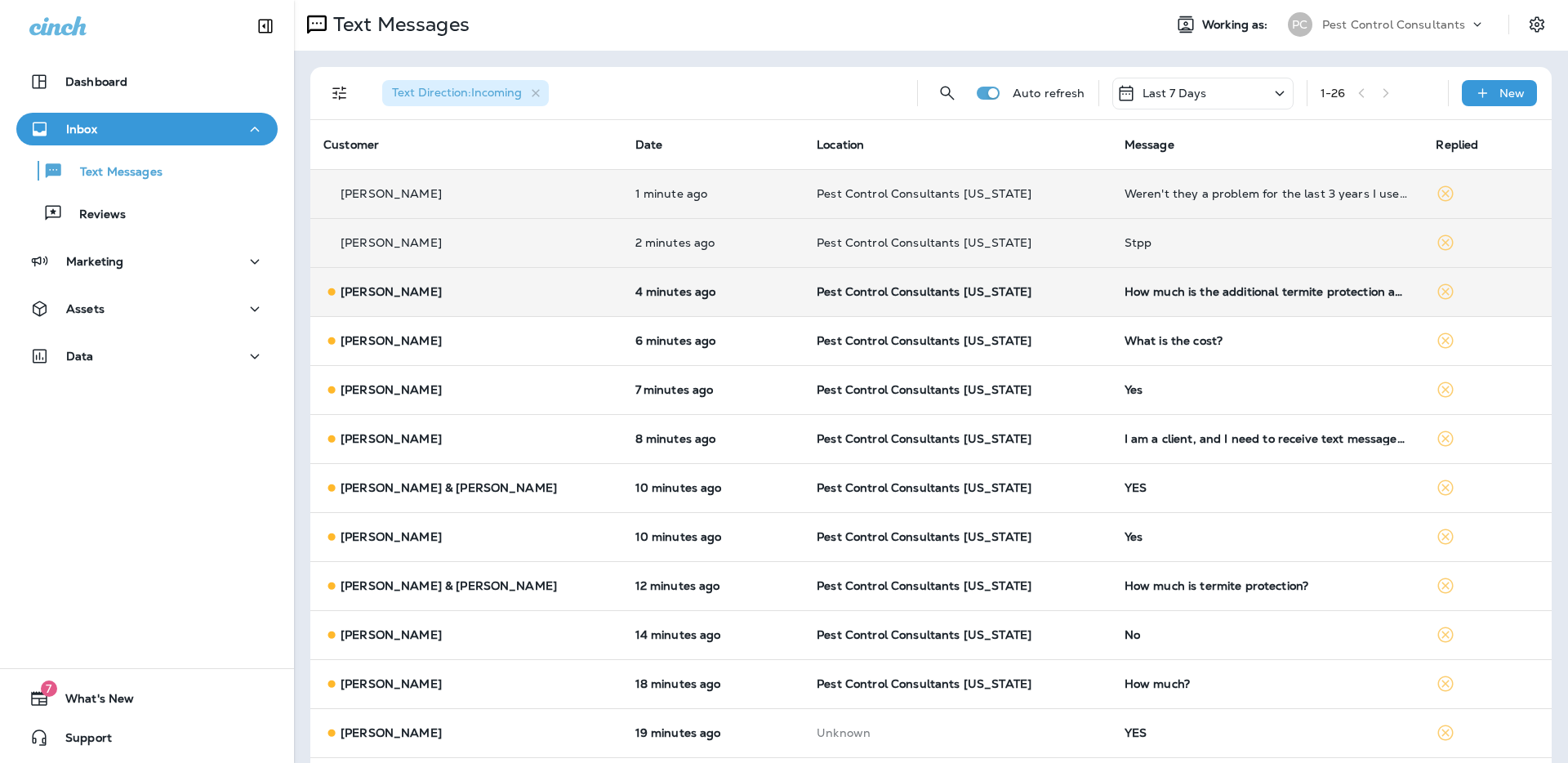
click at [1201, 292] on div "How much is the additional termite protection and what does it involve?" at bounding box center [1267, 291] width 285 height 13
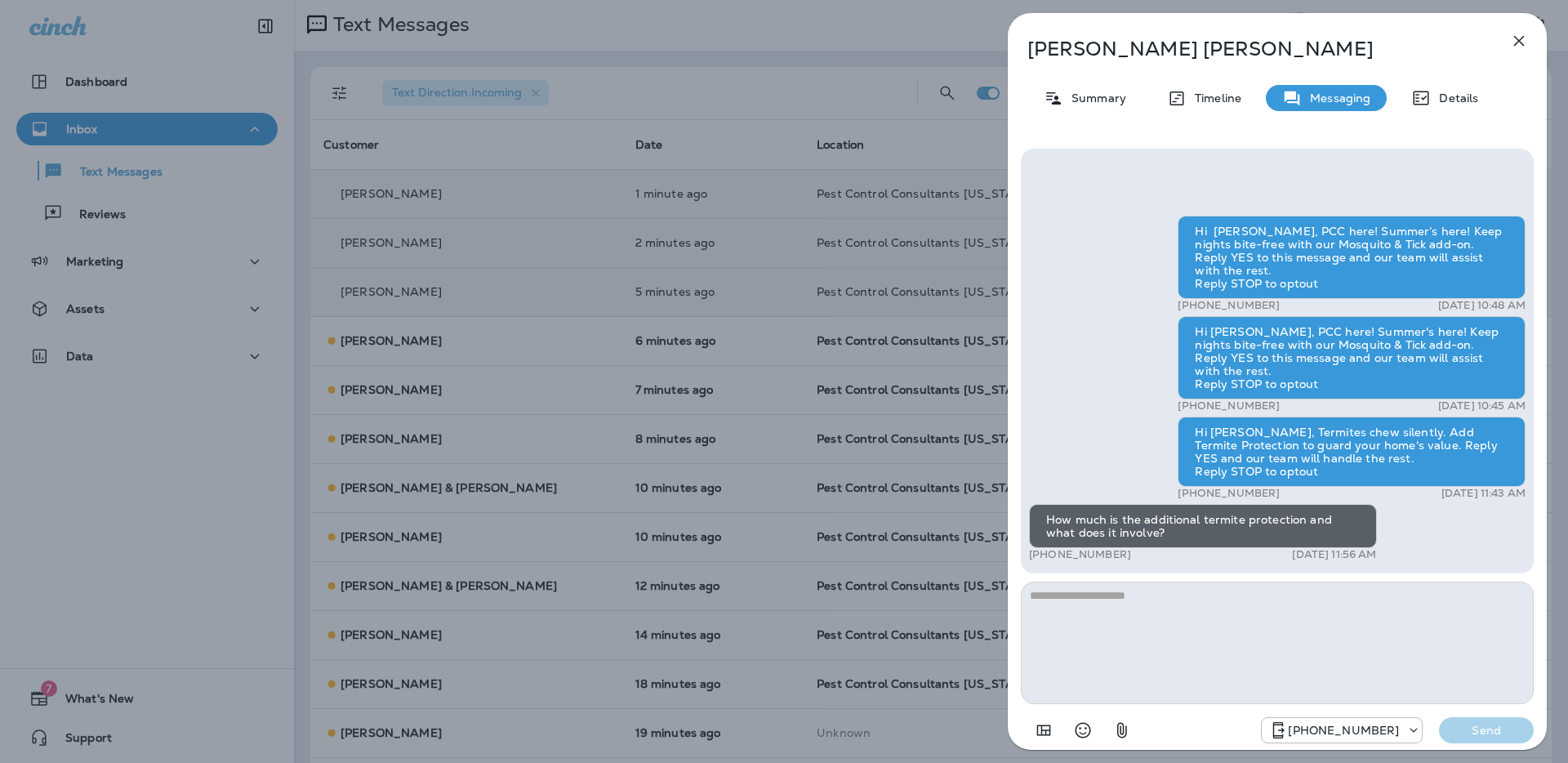
click at [729, 91] on div "[PERSON_NAME] Summary Timeline Messaging Details Hi [PERSON_NAME], PCC here! Su…" at bounding box center [784, 382] width 1568 height 763
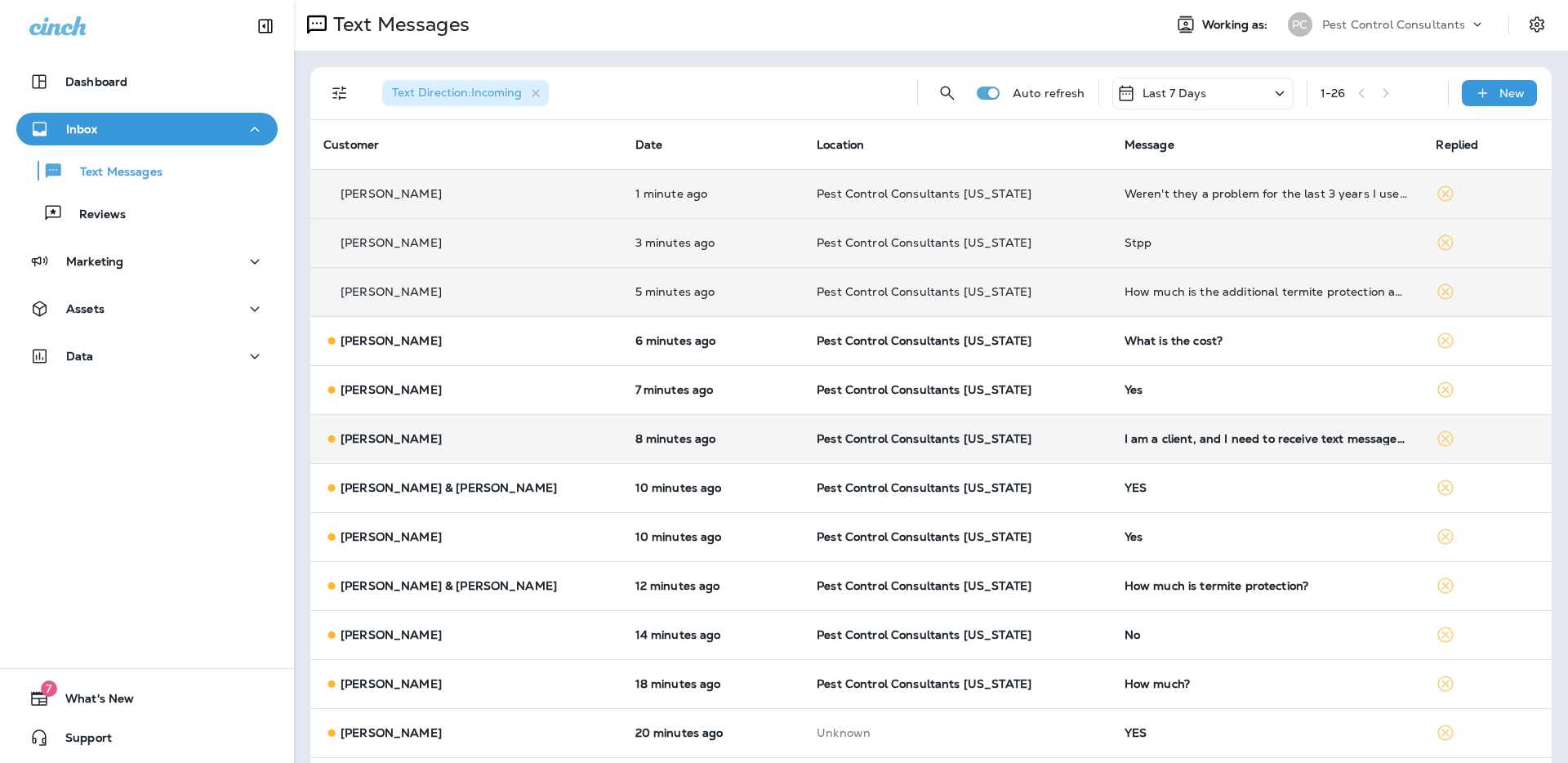
click at [488, 435] on div "[PERSON_NAME]" at bounding box center [465, 439] width 285 height 17
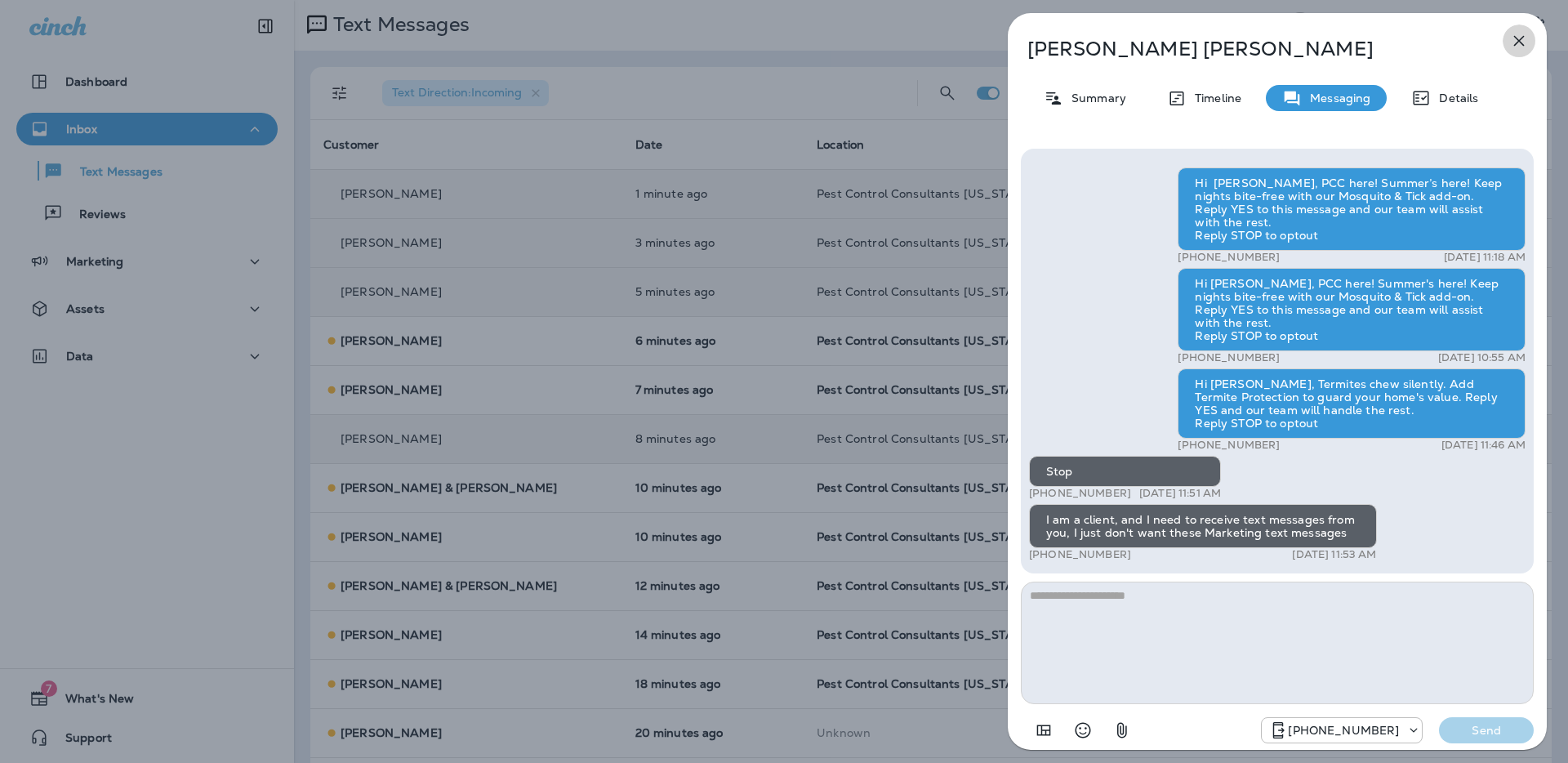
click at [1515, 44] on icon "button" at bounding box center [1520, 41] width 11 height 11
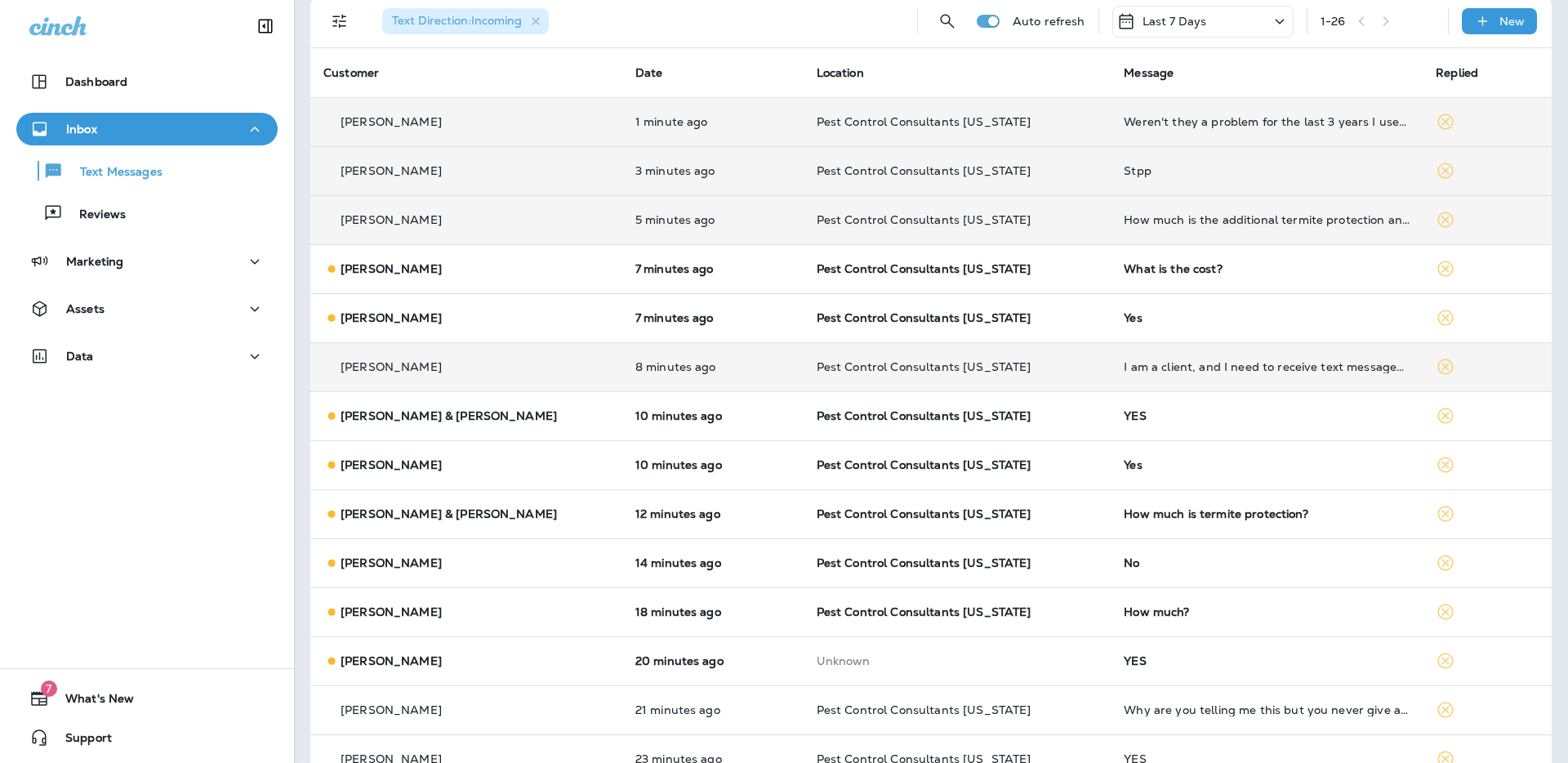
scroll to position [77, 0]
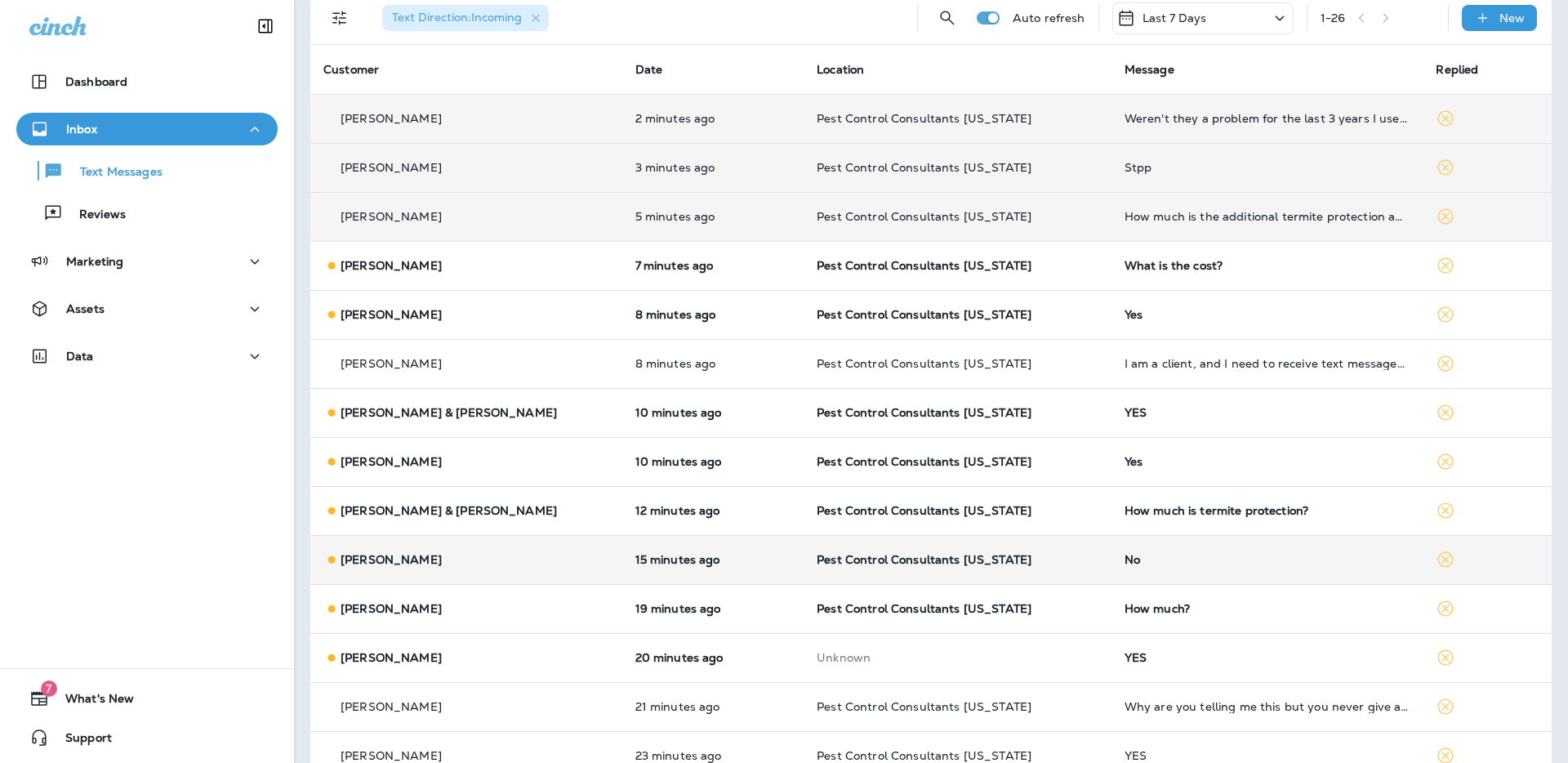
click at [414, 558] on p "[PERSON_NAME]" at bounding box center [391, 560] width 101 height 13
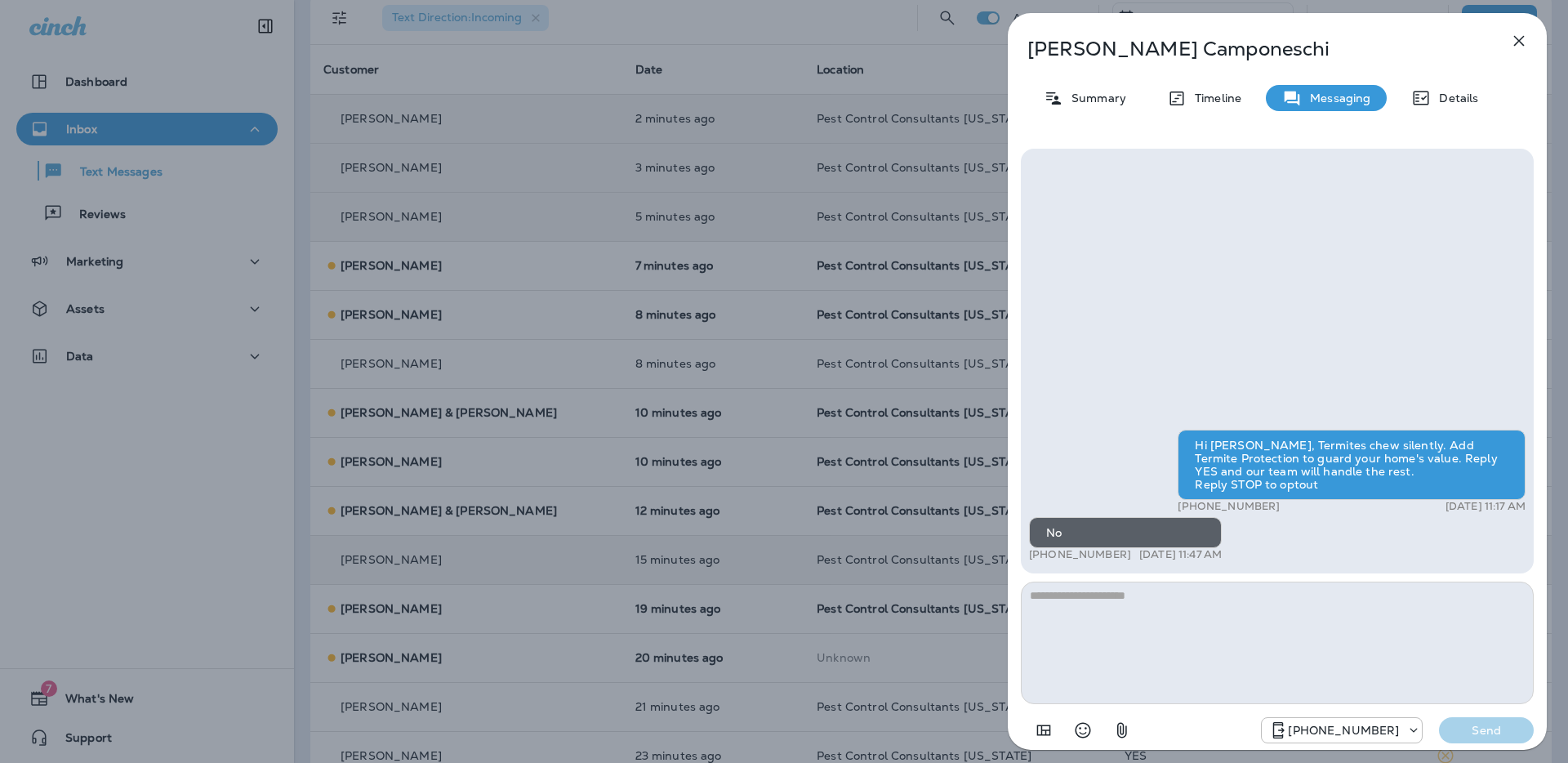
click at [1522, 42] on icon "button" at bounding box center [1519, 41] width 20 height 20
